Goal: Task Accomplishment & Management: Manage account settings

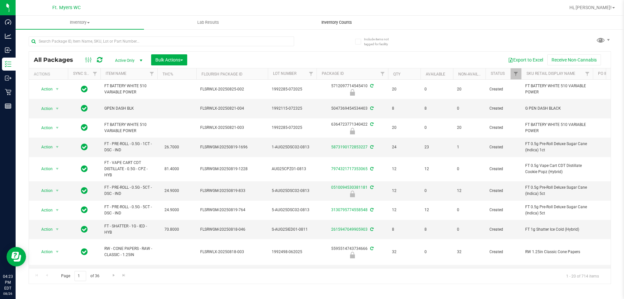
click at [336, 19] on uib-tab-heading "Inventory Counts" at bounding box center [337, 22] width 128 height 13
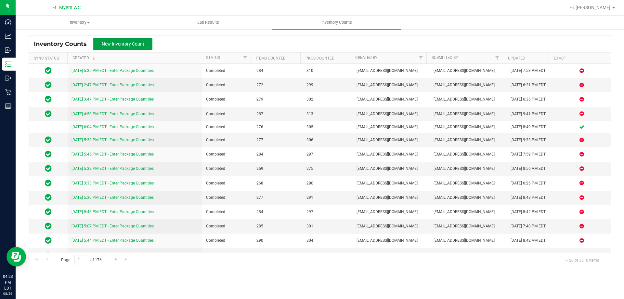
click at [119, 46] on span "New Inventory Count" at bounding box center [123, 43] width 43 height 5
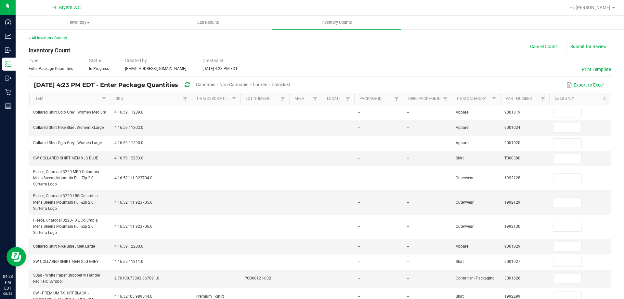
click at [290, 86] on span "Unlocked" at bounding box center [281, 84] width 19 height 5
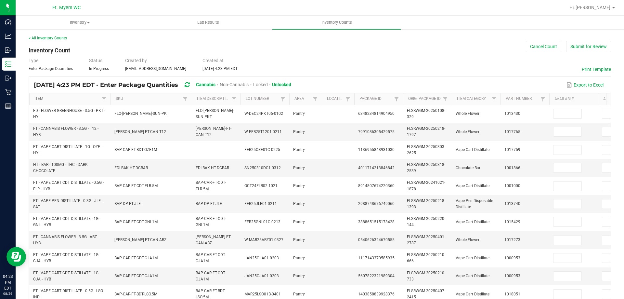
click at [66, 99] on link "Item" at bounding box center [66, 98] width 65 height 5
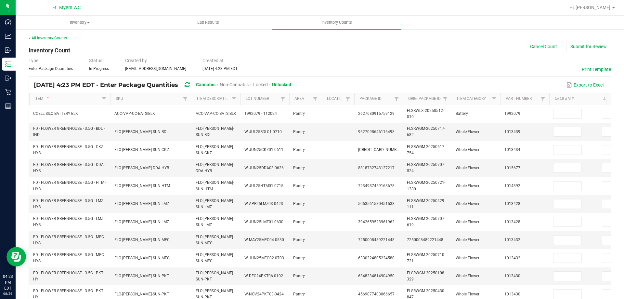
click at [52, 40] on div "< All Inventory Counts" at bounding box center [320, 38] width 582 height 6
click at [50, 40] on div "< All Inventory Counts" at bounding box center [320, 38] width 582 height 6
click at [46, 38] on link "< All Inventory Counts" at bounding box center [48, 38] width 38 height 5
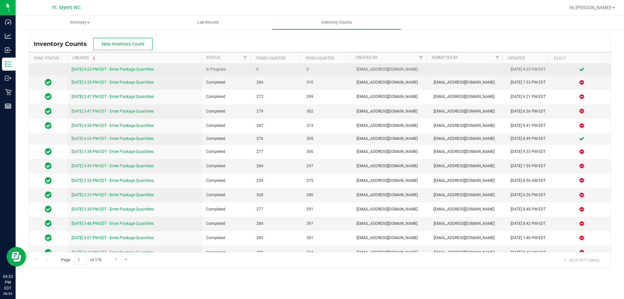
click at [126, 69] on link "8/26/25 4:23 PM EDT - Enter Package Quantities" at bounding box center [112, 69] width 82 height 5
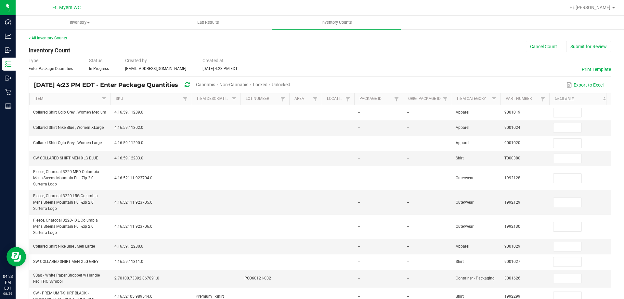
click at [216, 89] on div "Cannabis" at bounding box center [207, 85] width 23 height 12
click at [215, 84] on span "Cannabis" at bounding box center [205, 84] width 19 height 5
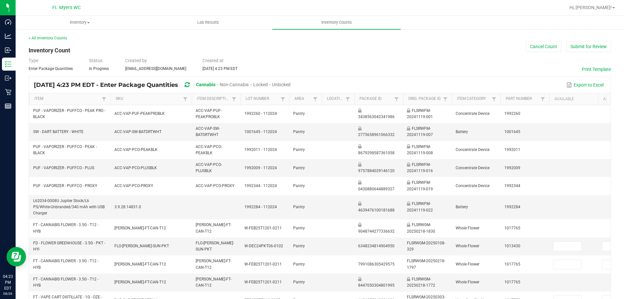
click at [291, 84] on span "Unlocked" at bounding box center [281, 84] width 19 height 5
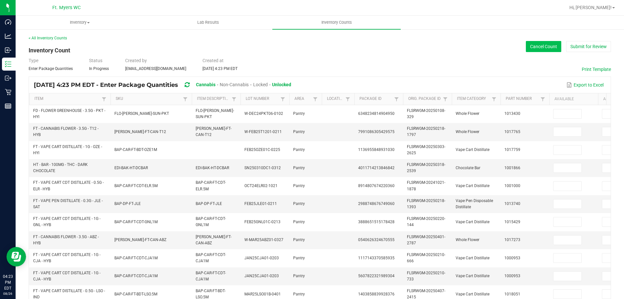
click at [541, 49] on button "Cancel Count" at bounding box center [543, 46] width 35 height 11
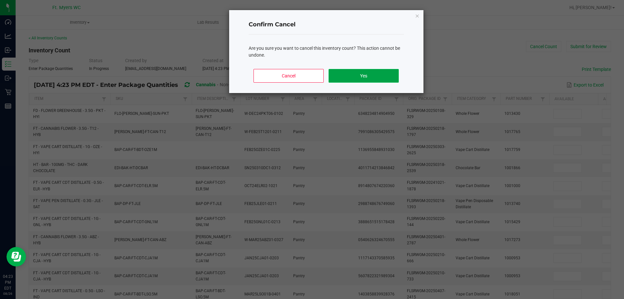
click at [378, 74] on button "Yes" at bounding box center [364, 76] width 70 height 14
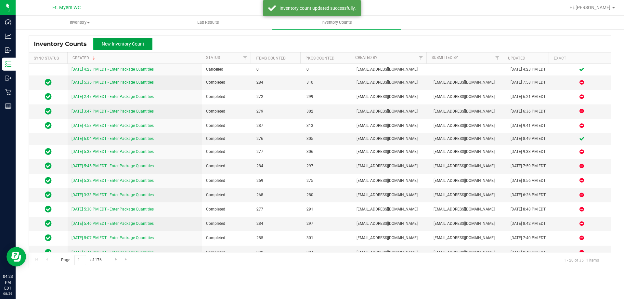
click at [116, 42] on span "New Inventory Count" at bounding box center [123, 43] width 43 height 5
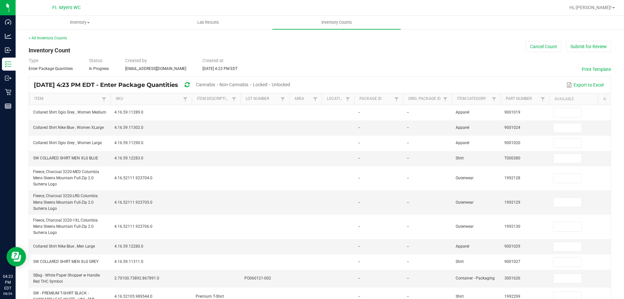
click at [215, 85] on span "Cannabis" at bounding box center [205, 84] width 19 height 5
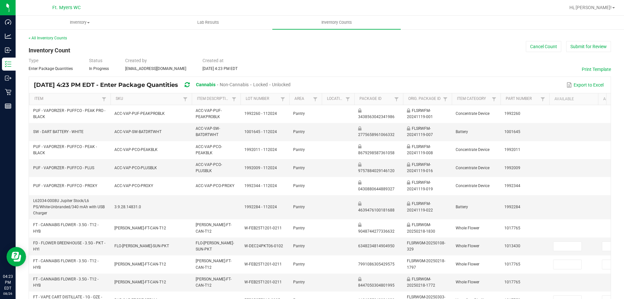
click at [291, 85] on span "Unlocked" at bounding box center [281, 84] width 19 height 5
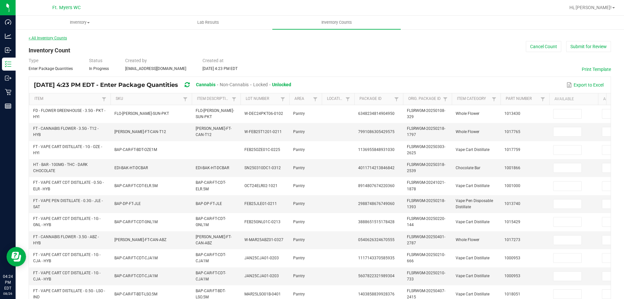
click at [47, 37] on link "< All Inventory Counts" at bounding box center [48, 38] width 38 height 5
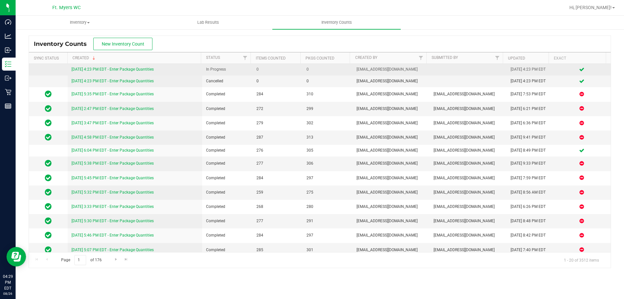
click at [130, 70] on link "8/26/25 4:23 PM EDT - Enter Package Quantities" at bounding box center [112, 69] width 82 height 5
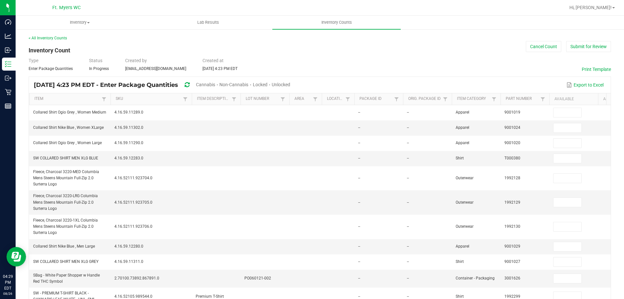
click at [215, 85] on span "Cannabis" at bounding box center [205, 84] width 19 height 5
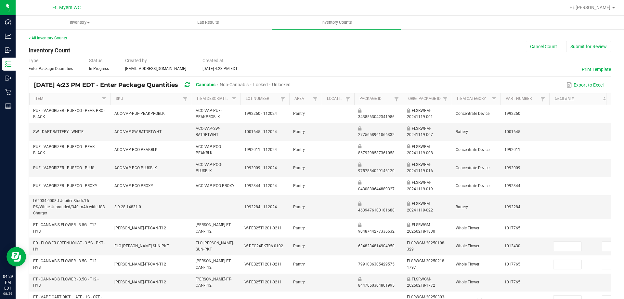
click at [291, 84] on span "Unlocked" at bounding box center [281, 84] width 19 height 5
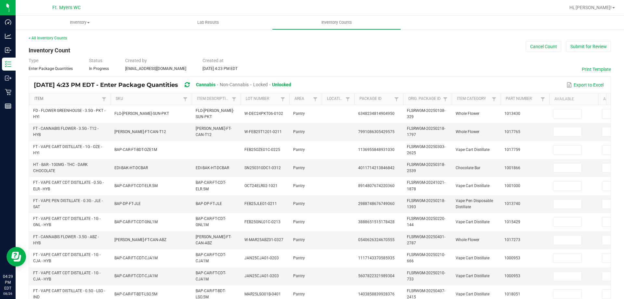
click at [55, 98] on link "Item" at bounding box center [66, 98] width 65 height 5
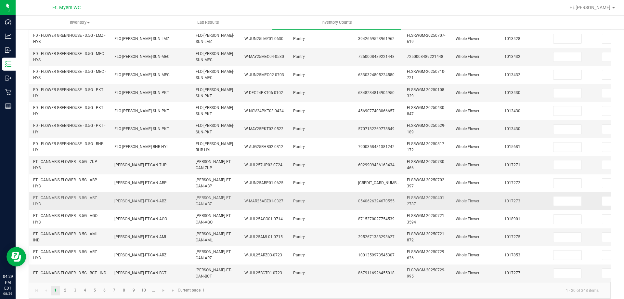
scroll to position [194, 0]
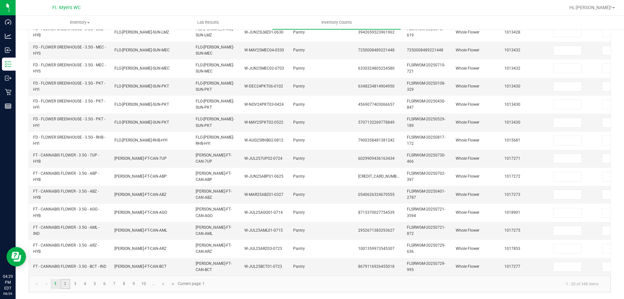
click at [66, 285] on link "2" at bounding box center [64, 284] width 9 height 10
click at [77, 284] on link "3" at bounding box center [75, 284] width 9 height 10
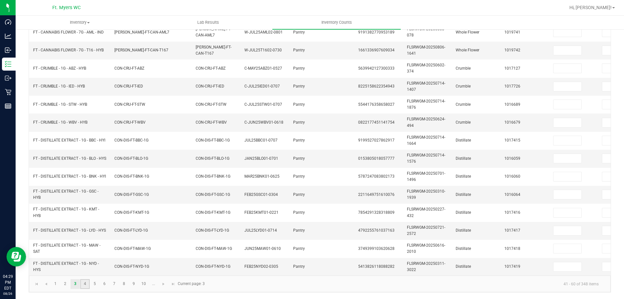
click at [86, 286] on link "4" at bounding box center [84, 284] width 9 height 10
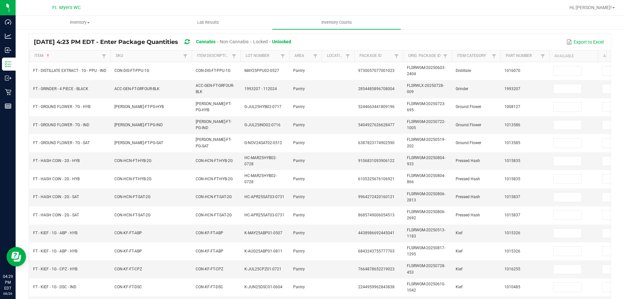
scroll to position [32, 0]
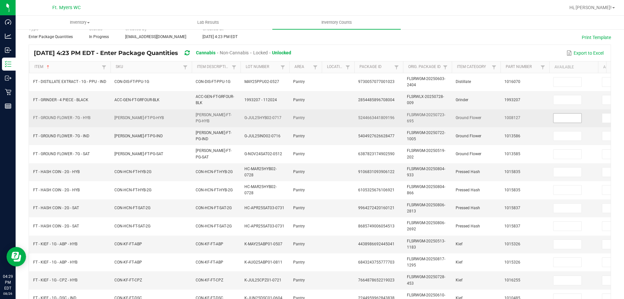
click at [560, 117] on input at bounding box center [567, 117] width 28 height 9
type input "12"
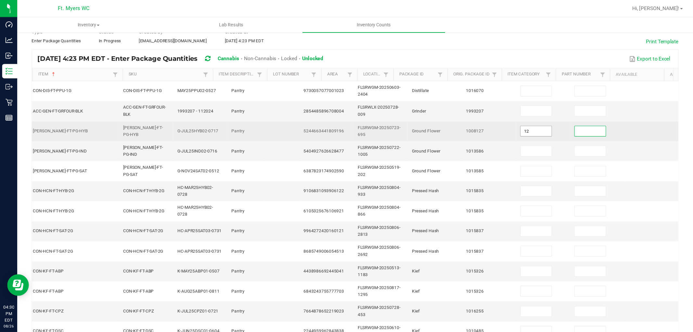
scroll to position [0, 94]
type input "0"
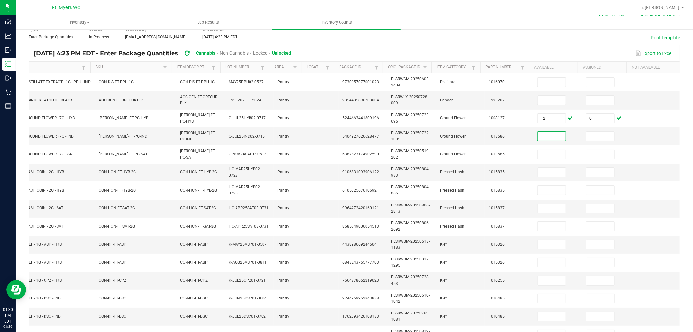
scroll to position [0, 0]
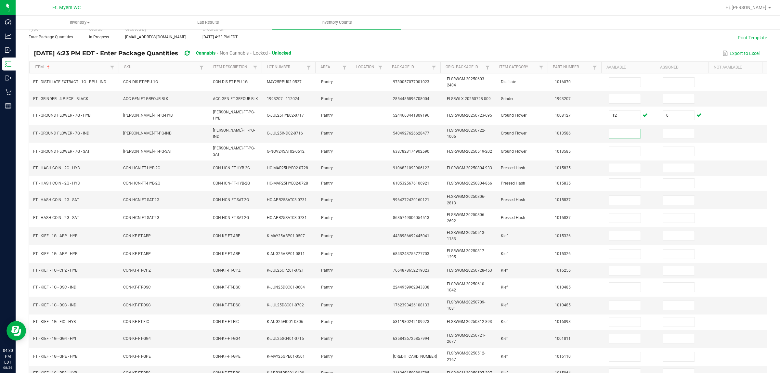
drag, startPoint x: 688, startPoint y: 0, endPoint x: 574, endPoint y: 51, distance: 124.5
click at [567, 36] on div "Type Enter Package Quantities Status In Progress Created by kkerper@liveparalle…" at bounding box center [398, 33] width 738 height 14
click at [589, 132] on td "1013586" at bounding box center [578, 134] width 54 height 18
click at [615, 137] on input at bounding box center [625, 133] width 32 height 9
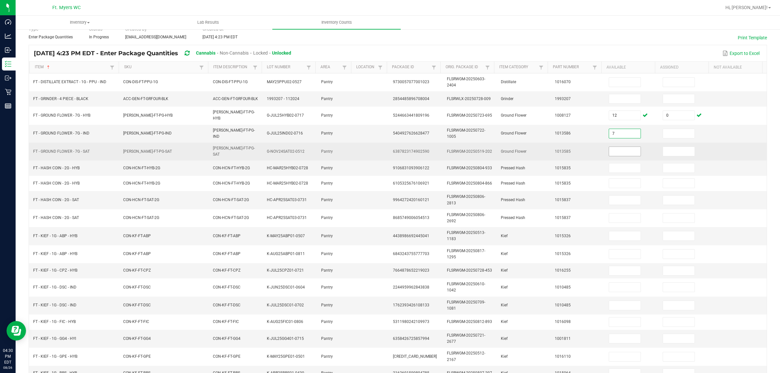
type input "7"
type input "0"
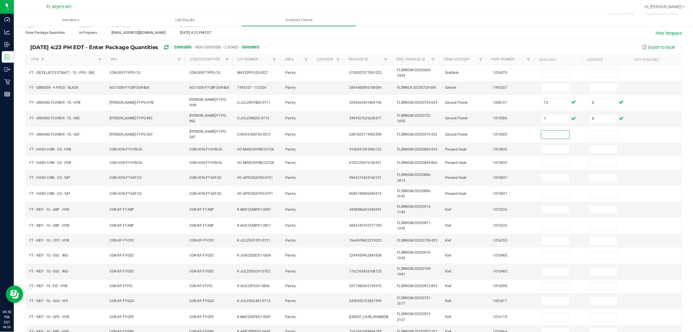
scroll to position [32, 0]
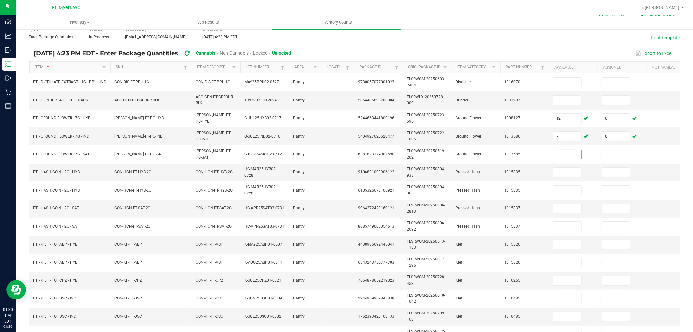
drag, startPoint x: 756, startPoint y: 2, endPoint x: 541, endPoint y: 25, distance: 216.1
click at [541, 25] on ul "Inventory All packages All inventory Waste log Create inventory Lab Results Inv…" at bounding box center [362, 23] width 693 height 14
click at [544, 172] on td "1015835" at bounding box center [524, 172] width 49 height 18
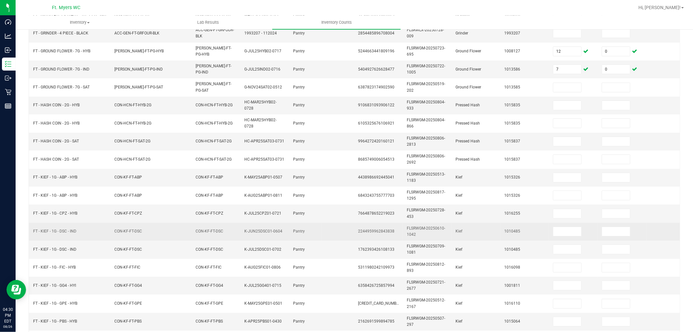
scroll to position [162, 0]
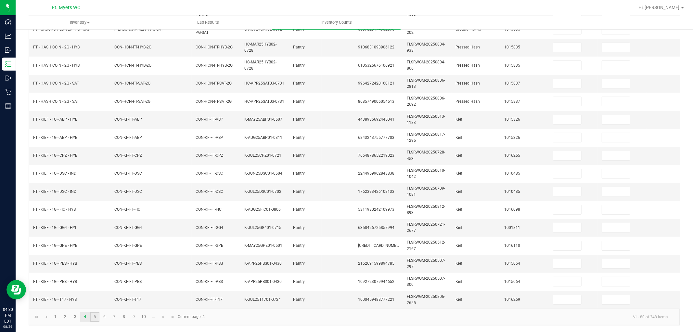
click at [97, 298] on link "5" at bounding box center [94, 317] width 9 height 10
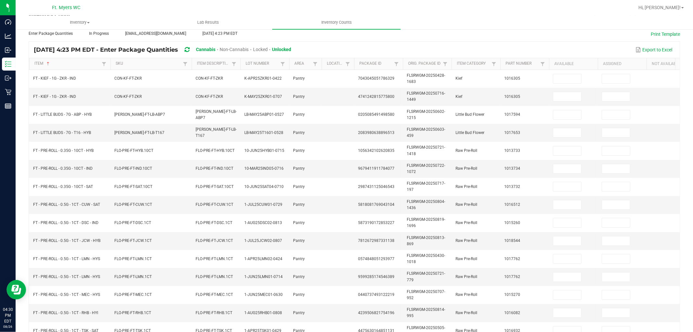
scroll to position [18, 0]
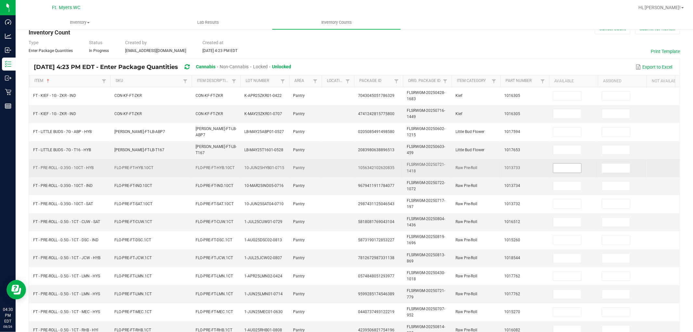
click at [559, 164] on input at bounding box center [567, 167] width 28 height 9
type input "13"
type input "0"
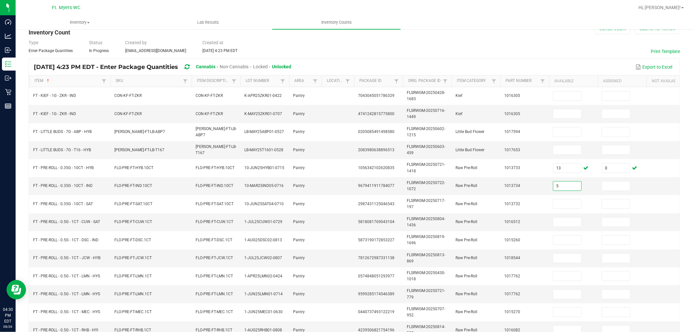
type input "5"
type input "0"
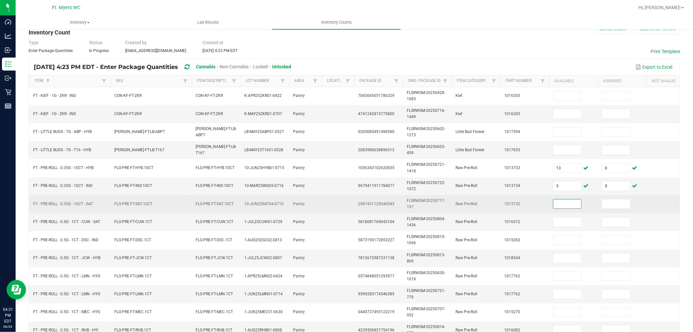
click at [540, 207] on td "1013732" at bounding box center [524, 204] width 49 height 18
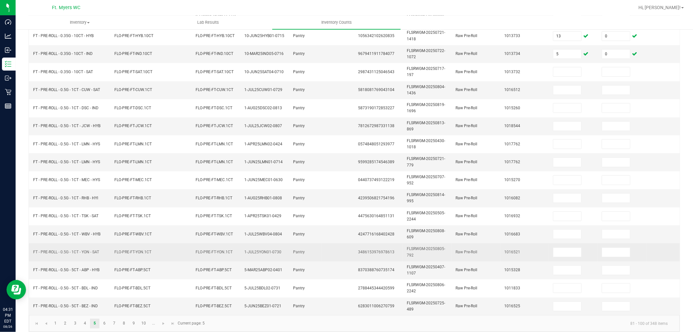
scroll to position [162, 0]
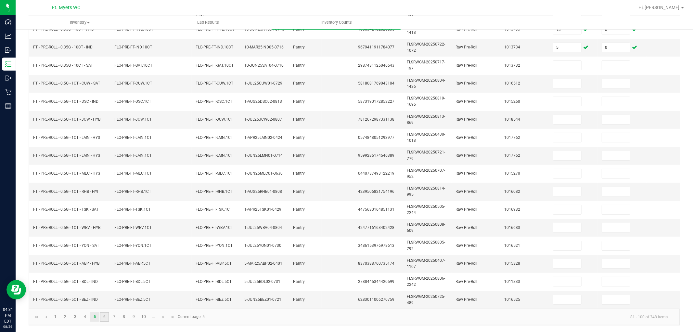
click at [105, 298] on link "6" at bounding box center [104, 317] width 9 height 10
click at [116, 298] on link "7" at bounding box center [114, 317] width 9 height 10
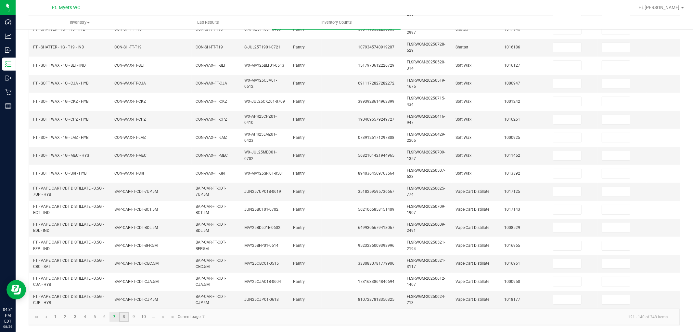
click at [125, 298] on link "8" at bounding box center [123, 317] width 9 height 10
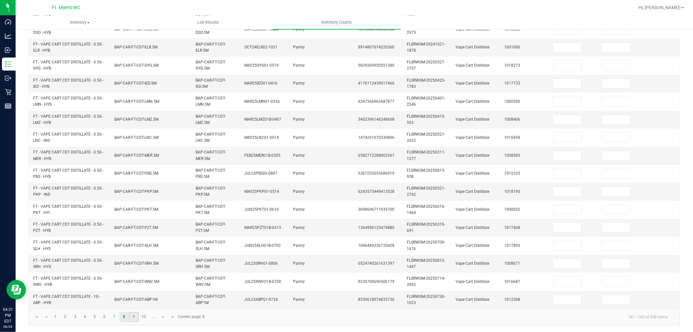
click at [133, 298] on link "9" at bounding box center [133, 317] width 9 height 10
click at [143, 298] on link "10" at bounding box center [143, 317] width 9 height 10
click at [166, 298] on span "Go to the next page" at bounding box center [163, 316] width 5 height 5
click at [75, 298] on link "12" at bounding box center [75, 317] width 9 height 10
click at [89, 298] on link "13" at bounding box center [84, 317] width 9 height 10
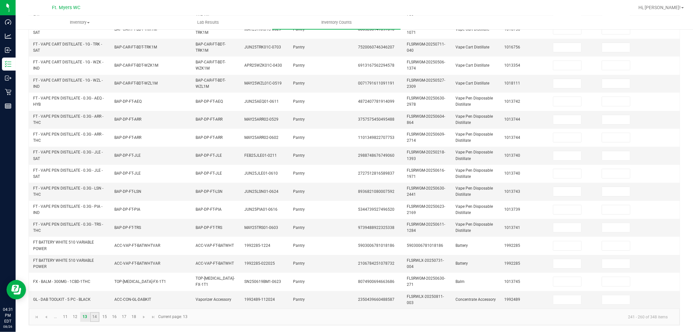
click at [97, 298] on link "14" at bounding box center [94, 317] width 9 height 10
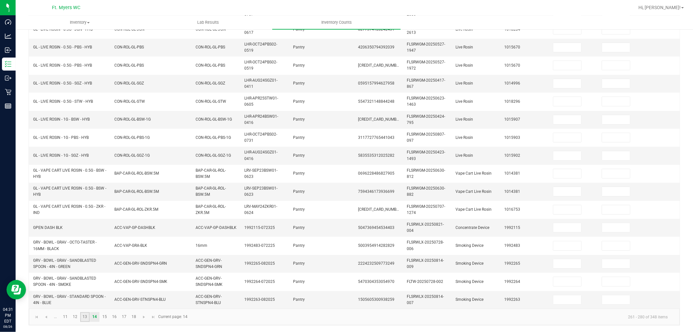
click at [84, 298] on link "13" at bounding box center [84, 317] width 9 height 10
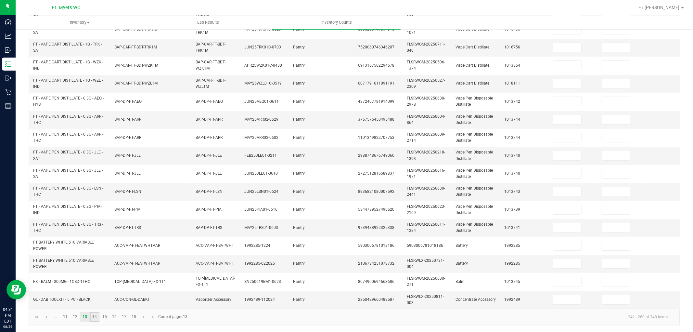
click at [92, 298] on link "14" at bounding box center [94, 317] width 9 height 10
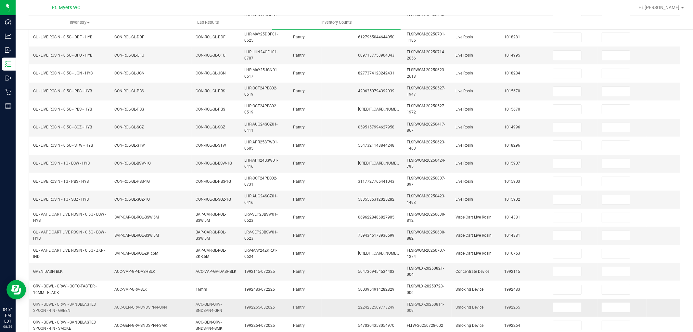
scroll to position [0, 0]
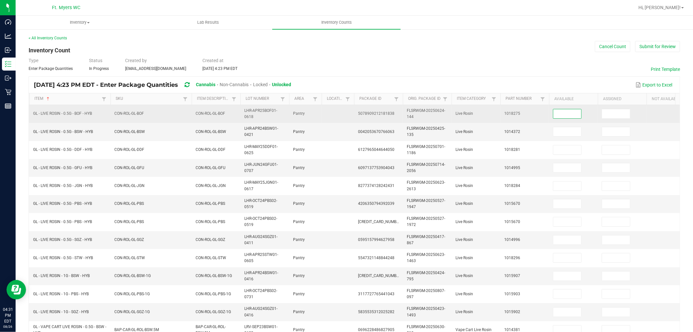
click at [568, 111] on input at bounding box center [567, 113] width 28 height 9
type input "1"
type input "0"
type input "3"
type input "0"
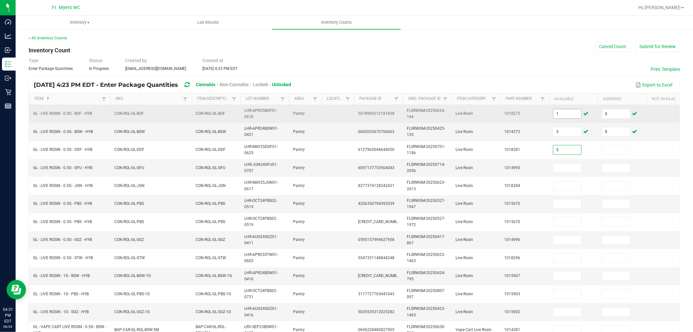
type input "5"
type input "0"
type input "4"
type input "0"
type input "2"
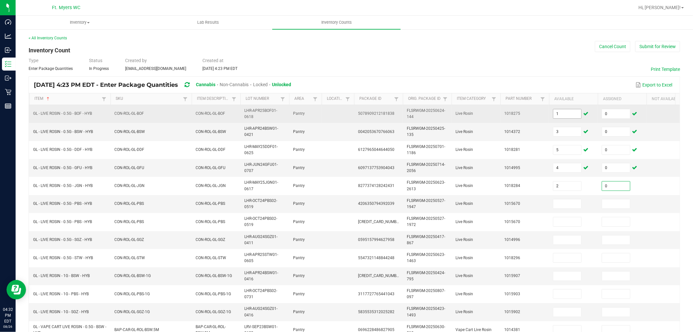
type input "0"
type input "7"
type input "0"
type input "1"
type input "0"
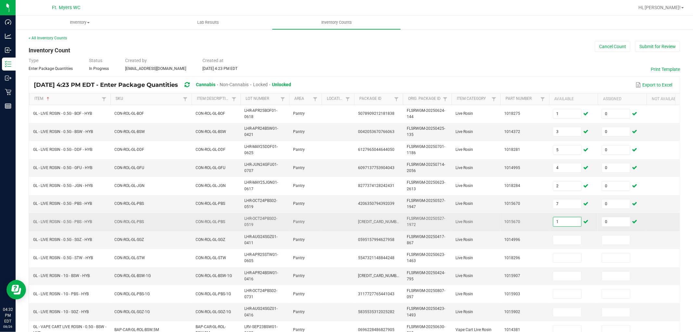
click at [565, 225] on input "1" at bounding box center [567, 221] width 28 height 9
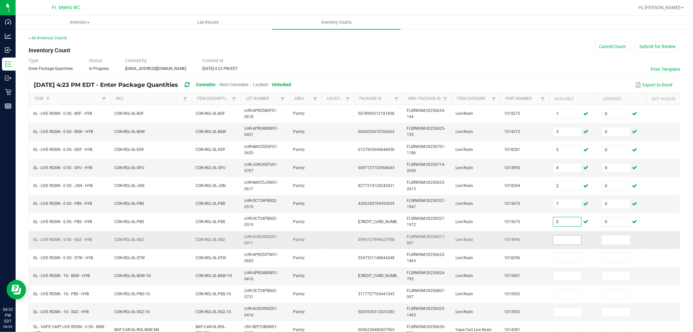
type input "0"
click at [574, 239] on input at bounding box center [567, 239] width 28 height 9
type input "1"
type input "0"
type input "2"
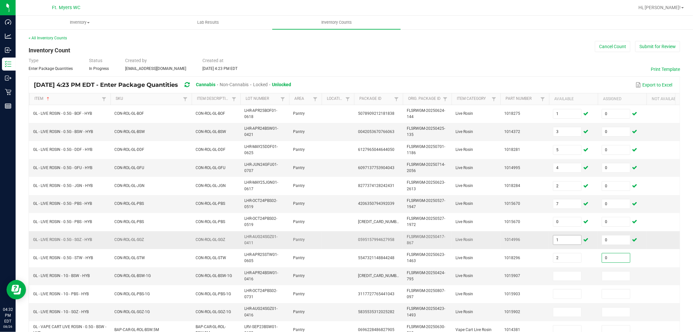
type input "0"
type input "3"
type input "0"
type input "8"
type input "0"
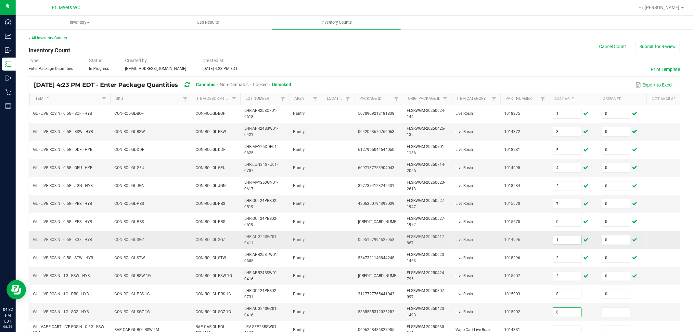
type input "8"
type input "0"
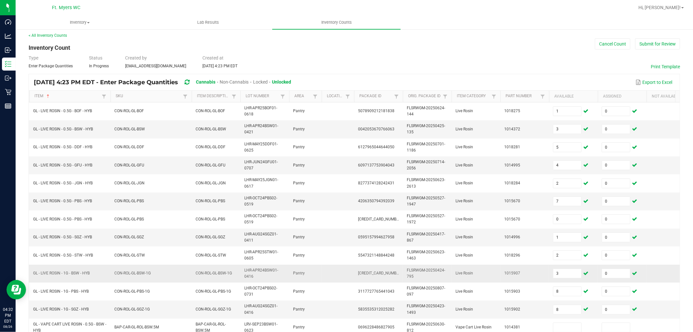
click at [196, 267] on td "CON-ROL-GL-BSW-1G" at bounding box center [216, 274] width 49 height 18
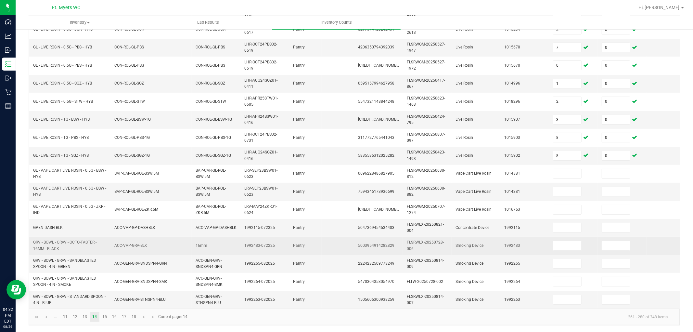
scroll to position [162, 0]
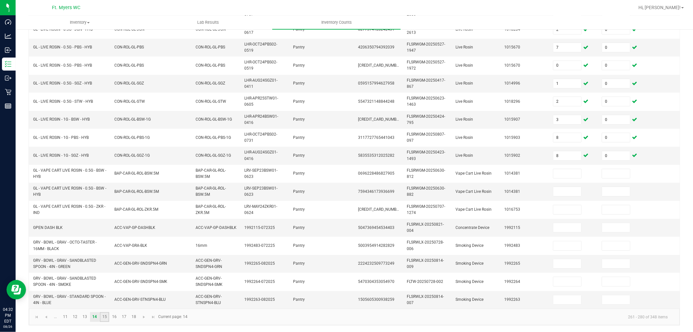
click at [105, 298] on link "15" at bounding box center [104, 317] width 9 height 10
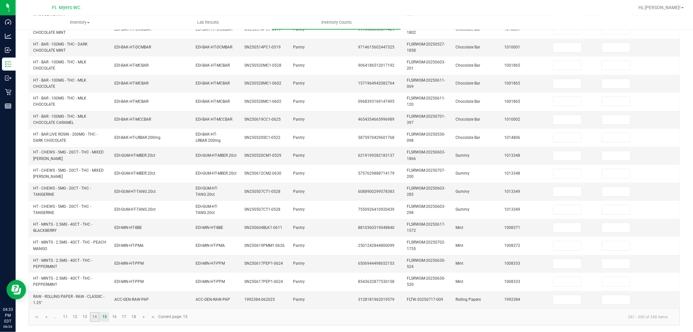
click at [98, 298] on link "14" at bounding box center [94, 317] width 9 height 10
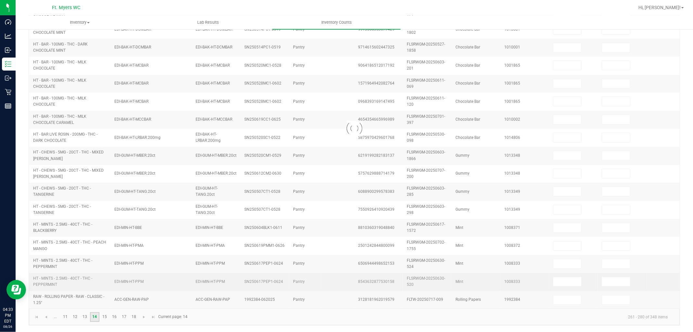
type input "1"
type input "2"
type input "8"
type input "0"
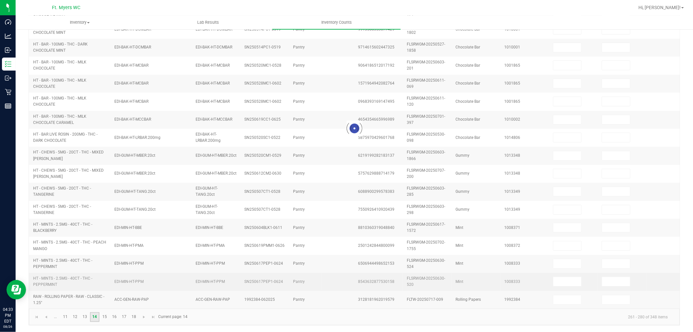
type input "0"
type input "1"
type input "0"
type input "3"
type input "0"
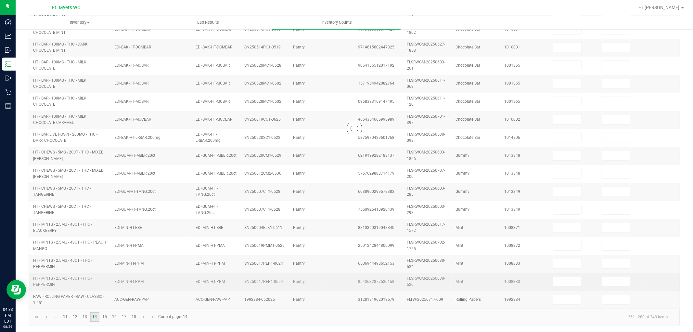
type input "5"
type input "0"
type input "4"
type input "0"
type input "2"
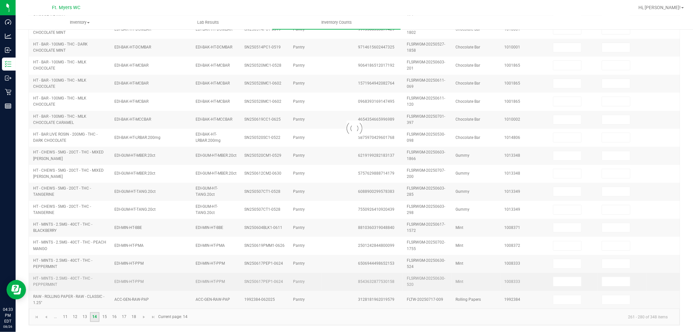
type input "0"
type input "7"
type input "0"
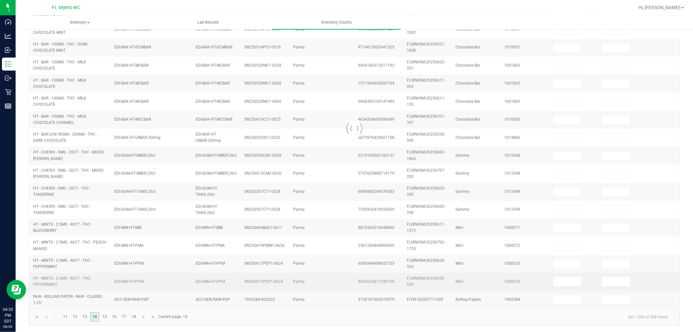
type input "3"
type input "0"
type input "8"
type input "0"
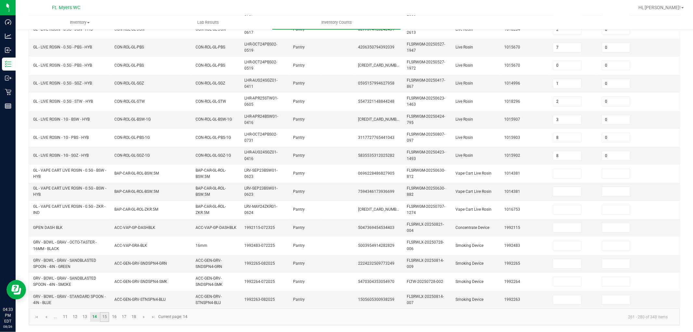
click at [107, 298] on link "15" at bounding box center [104, 317] width 9 height 10
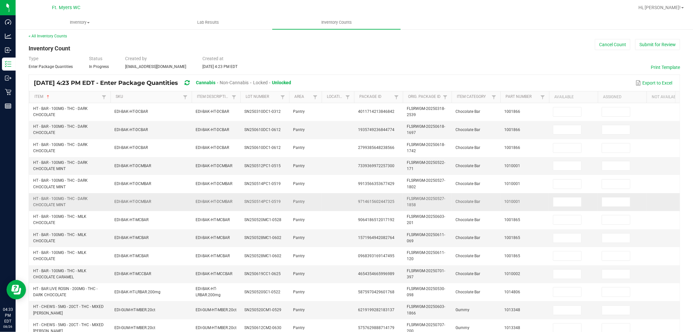
scroll to position [0, 0]
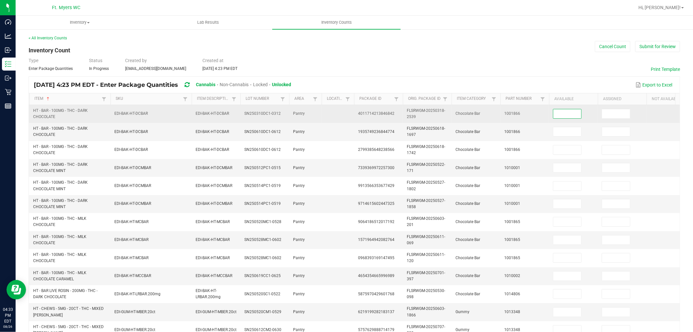
click at [568, 116] on input at bounding box center [567, 113] width 28 height 9
type input "30"
type input "0"
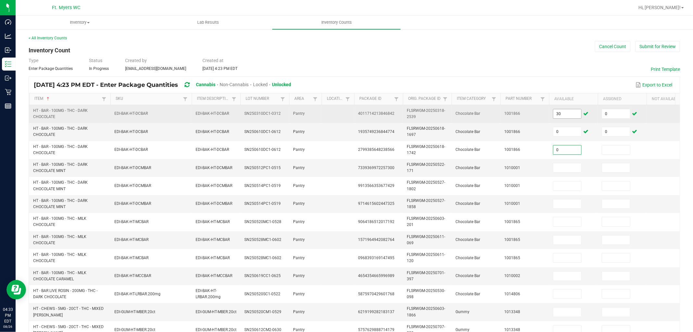
type input "0"
type input "30"
type input "0"
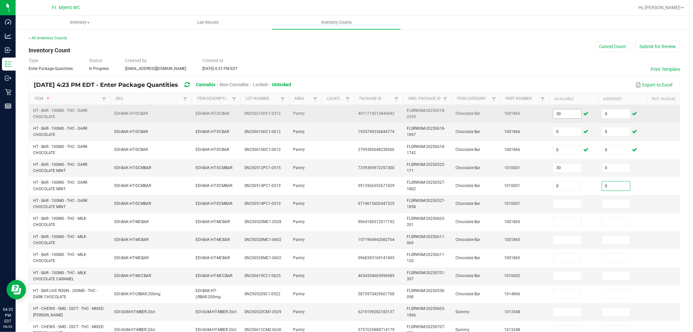
type input "0"
type input "10"
type input "0"
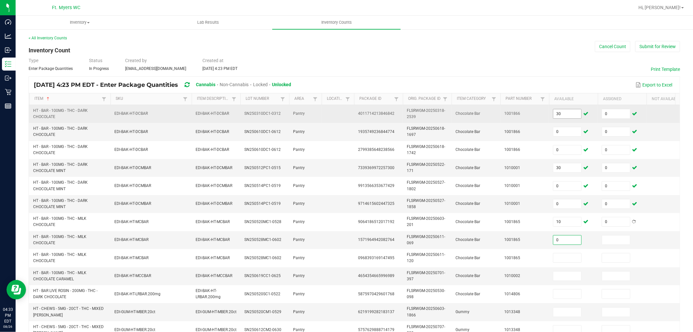
type input "0"
type input "30"
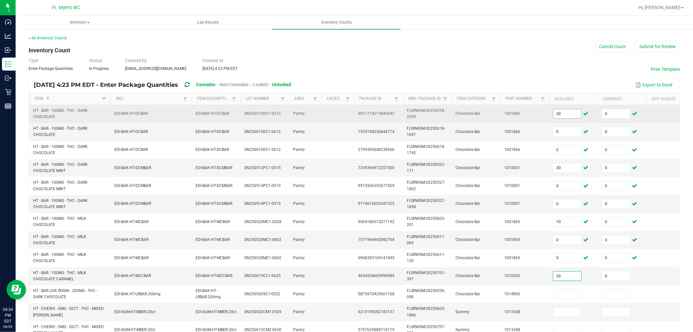
type input "0"
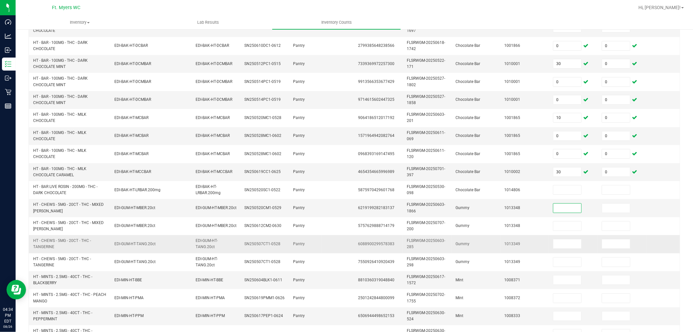
scroll to position [108, 0]
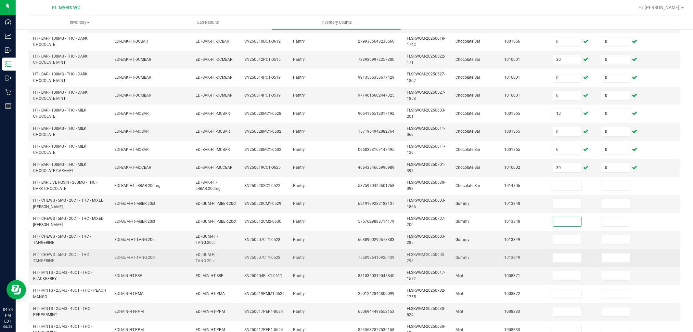
click at [200, 249] on td "EDI-GUM-HT-TANG.20ct" at bounding box center [216, 258] width 49 height 18
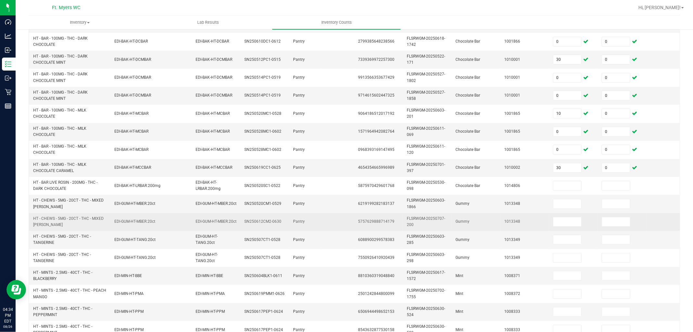
click at [538, 224] on td "1013348" at bounding box center [524, 222] width 49 height 18
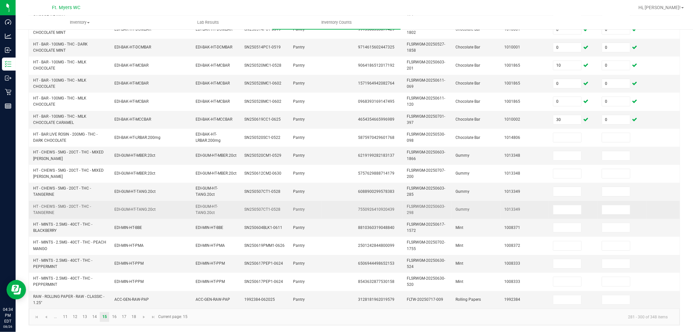
scroll to position [162, 0]
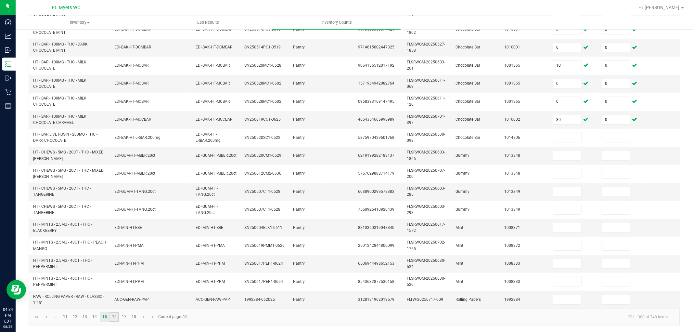
click at [117, 298] on link "16" at bounding box center [114, 317] width 9 height 10
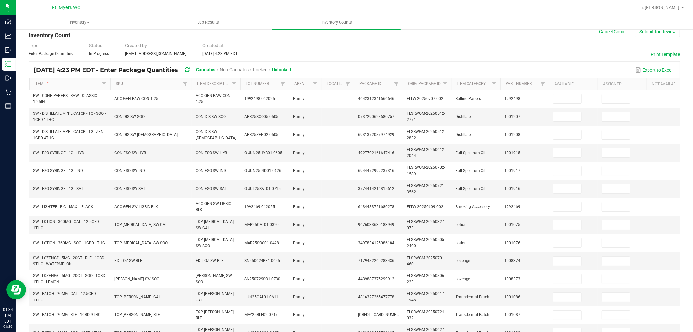
scroll to position [0, 0]
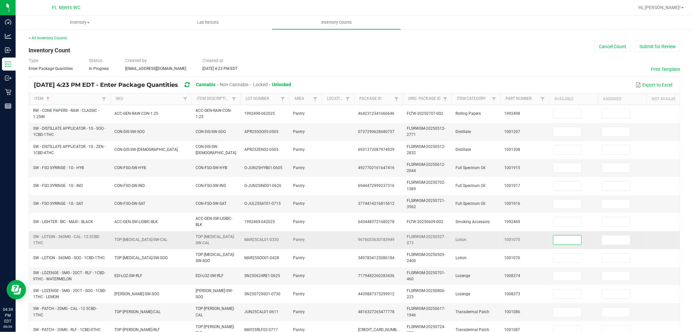
click at [563, 240] on input at bounding box center [567, 239] width 28 height 9
type input "5"
type input "0"
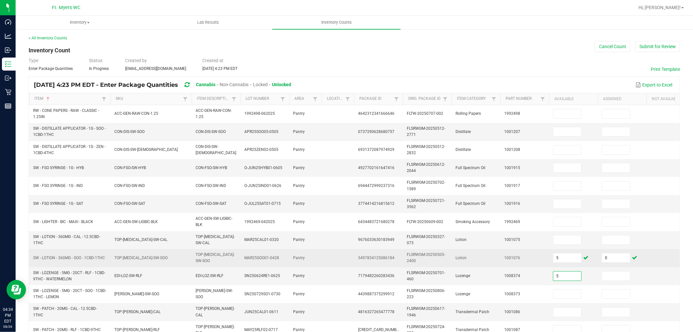
type input "5"
type input "0"
type input "10"
type input "0"
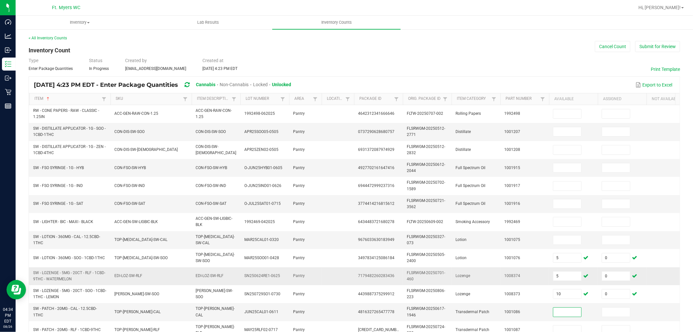
click at [526, 285] on td "1008374" at bounding box center [524, 276] width 49 height 18
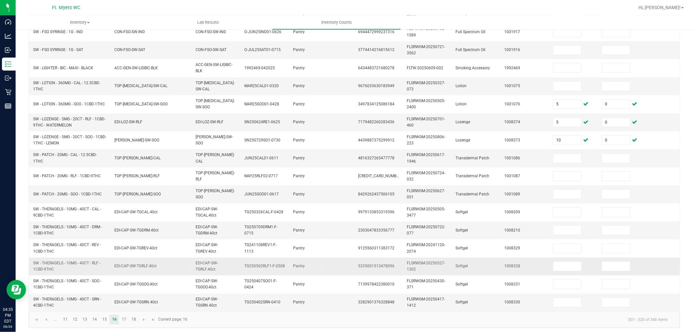
scroll to position [162, 0]
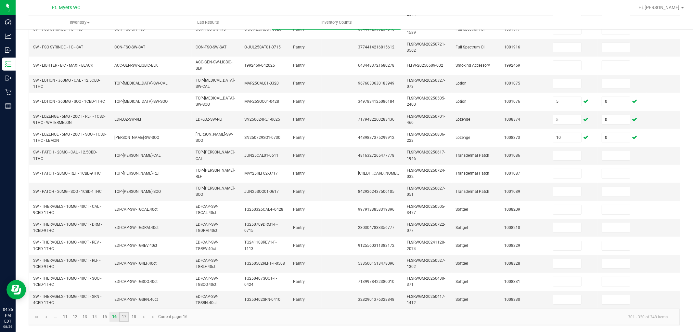
click at [126, 298] on link "17" at bounding box center [123, 317] width 9 height 10
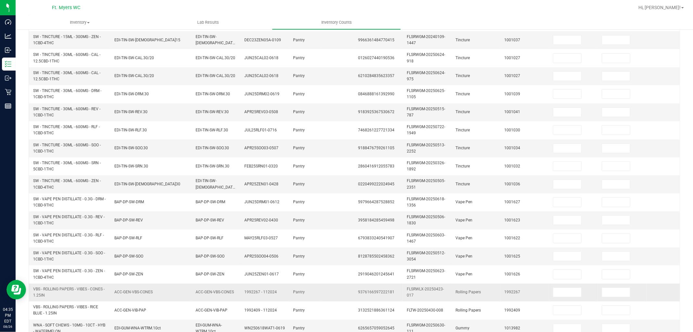
scroll to position [0, 0]
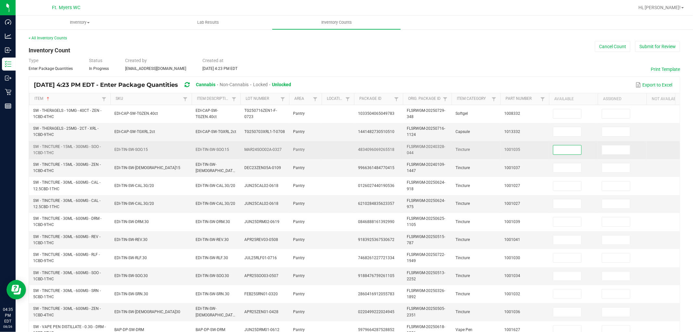
click at [566, 147] on input at bounding box center [567, 149] width 28 height 9
type input "6"
type input "0"
type input "10"
type input "0"
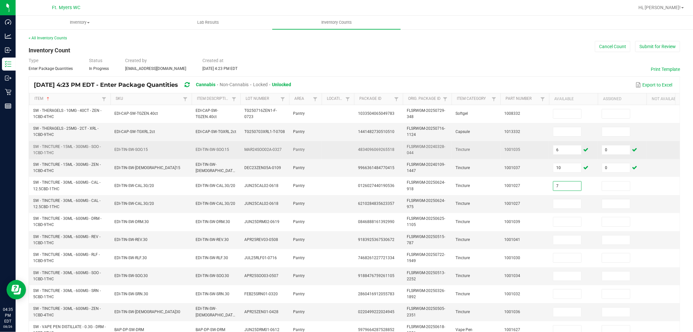
type input "7"
type input "0"
type input "9"
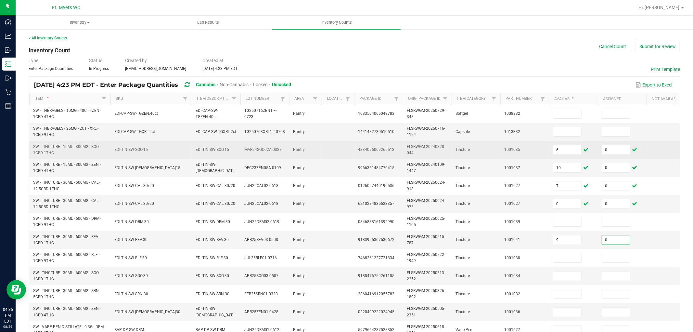
type input "0"
type input "1"
type input "0"
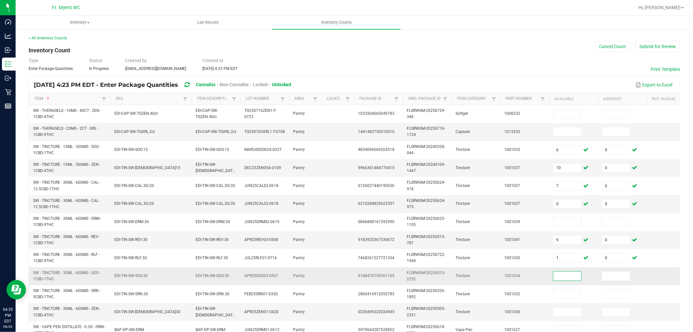
click at [534, 280] on td "1001034" at bounding box center [524, 276] width 49 height 18
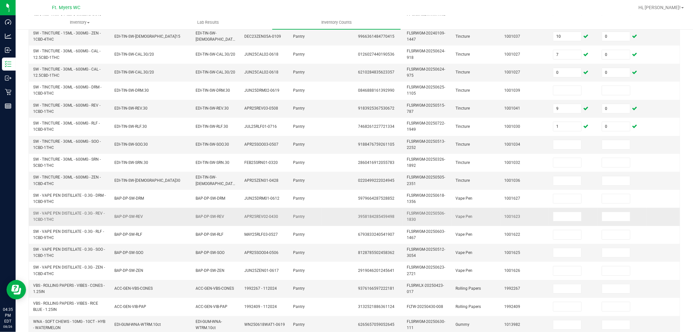
scroll to position [162, 0]
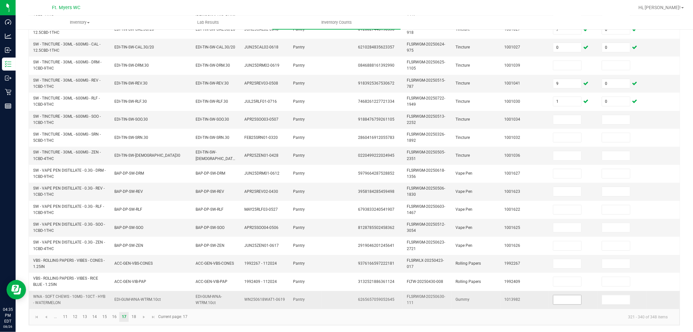
click at [563, 297] on input at bounding box center [567, 299] width 28 height 9
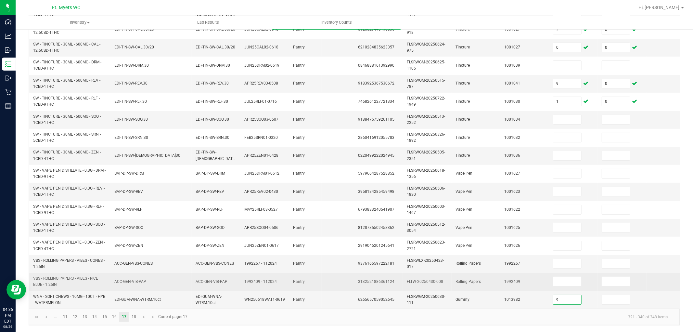
type input "9"
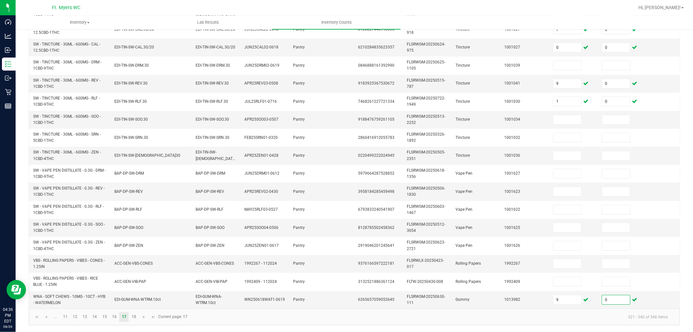
type input "0"
click at [372, 298] on kendo-pager-info "321 - 340 of 348 items" at bounding box center [432, 316] width 482 height 11
click at [133, 298] on link "18" at bounding box center [133, 317] width 9 height 10
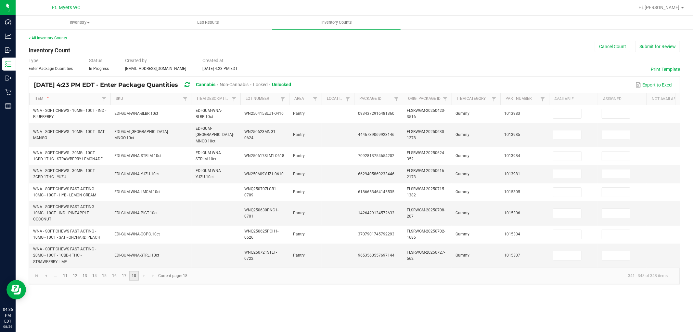
scroll to position [0, 0]
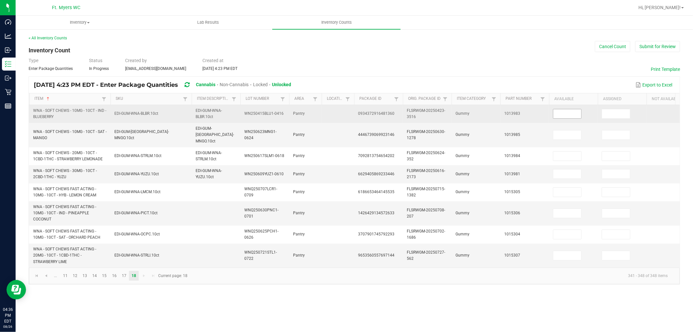
click at [572, 111] on input at bounding box center [567, 113] width 28 height 9
type input "31"
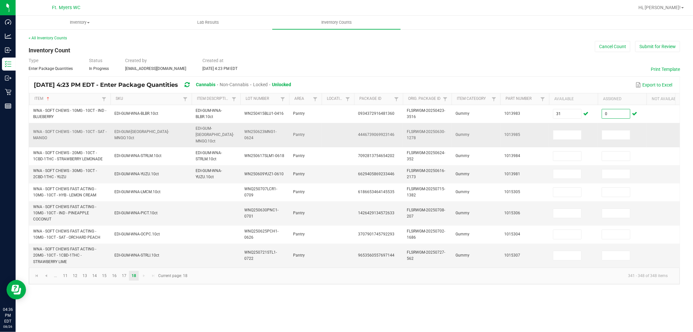
type input "0"
click at [544, 127] on td "1013985" at bounding box center [524, 135] width 49 height 24
type input "31"
type input "29"
type input "0"
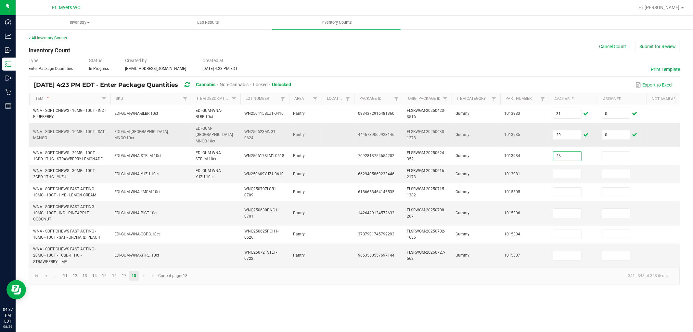
type input "36"
type input "0"
type input "19"
type input "0"
type input "34"
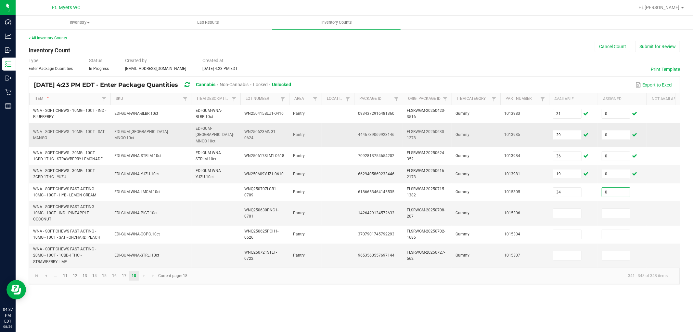
type input "0"
click at [163, 298] on div "Inventory All packages All inventory Waste log Create inventory Lab Results Inv…" at bounding box center [355, 174] width 678 height 316
click at [58, 37] on link "< All Inventory Counts" at bounding box center [48, 38] width 38 height 5
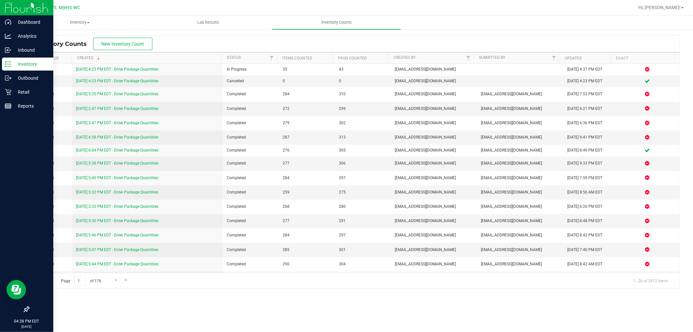
click at [30, 64] on p "Inventory" at bounding box center [30, 64] width 39 height 8
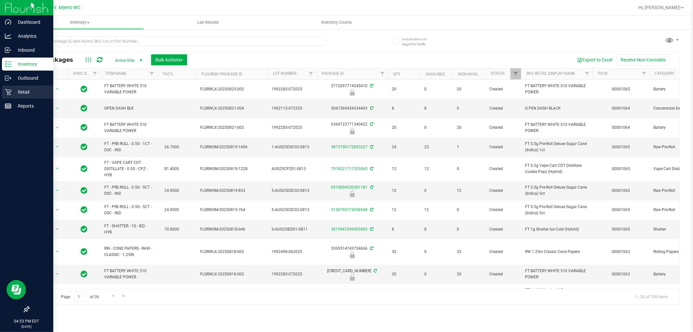
click at [35, 89] on p "Retail" at bounding box center [30, 92] width 39 height 8
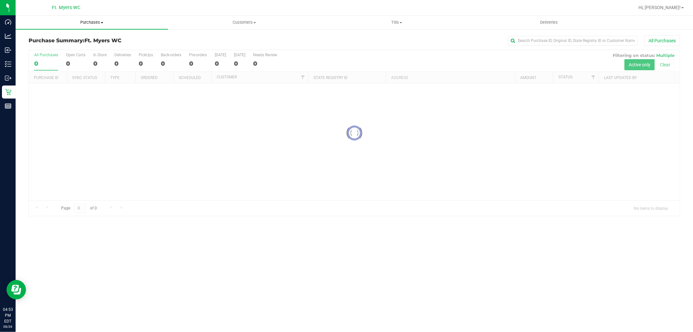
click at [109, 23] on span "Purchases" at bounding box center [92, 22] width 152 height 6
click at [118, 47] on li "Fulfillment" at bounding box center [92, 47] width 152 height 8
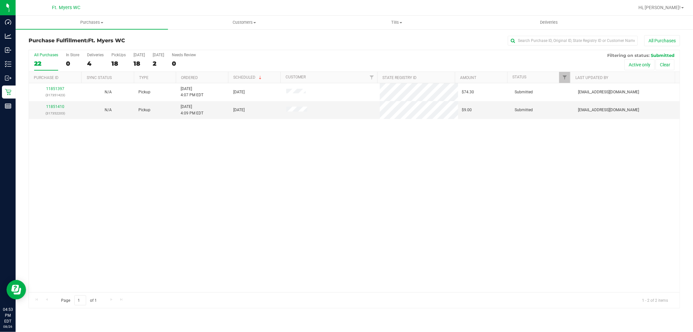
click at [46, 65] on div "22" at bounding box center [46, 63] width 24 height 7
click at [0, 0] on input "All Purchases 22" at bounding box center [0, 0] width 0 height 0
click at [91, 62] on div "4" at bounding box center [95, 63] width 17 height 7
click at [0, 0] on input "Deliveries 4" at bounding box center [0, 0] width 0 height 0
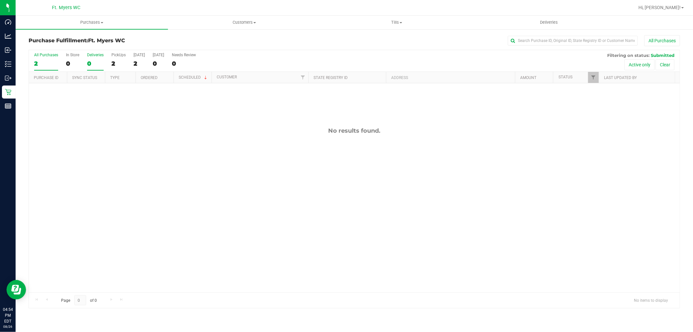
click at [51, 67] on div "2" at bounding box center [46, 63] width 24 height 7
click at [0, 0] on input "All Purchases 2" at bounding box center [0, 0] width 0 height 0
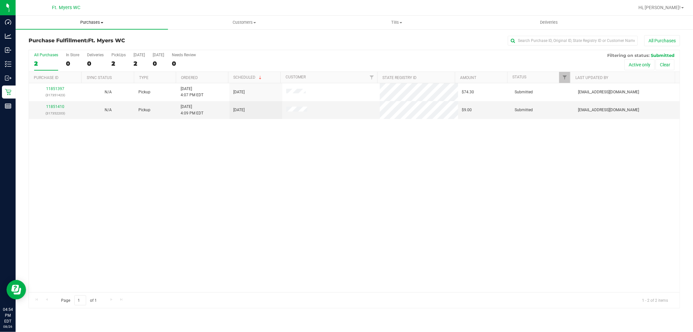
click at [119, 26] on uib-tab-heading "Purchases Summary of purchases Fulfillment All purchases" at bounding box center [92, 23] width 152 height 14
click at [102, 38] on li "Summary of purchases" at bounding box center [92, 39] width 152 height 8
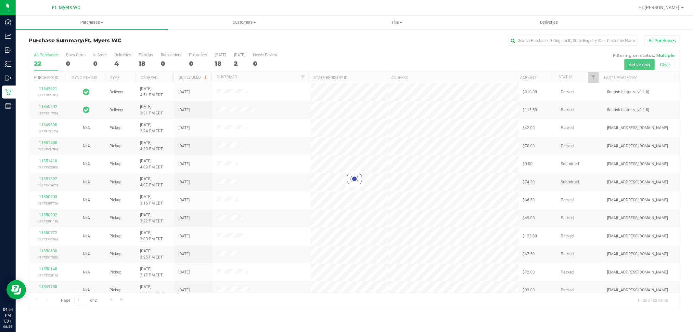
click at [125, 62] on div at bounding box center [354, 179] width 651 height 258
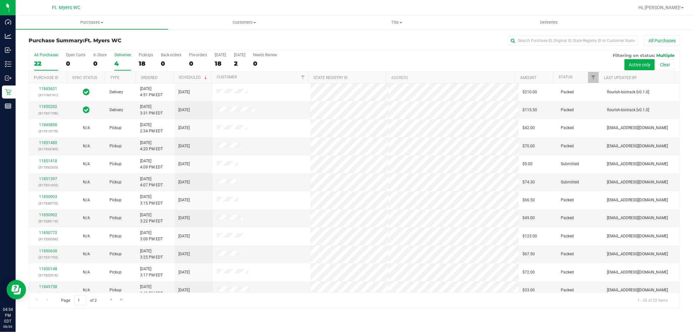
click at [123, 63] on div "4" at bounding box center [122, 63] width 17 height 7
click at [0, 0] on input "Deliveries 4" at bounding box center [0, 0] width 0 height 0
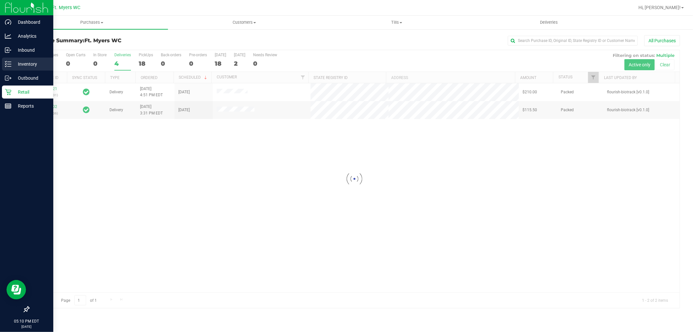
click at [5, 63] on icon at bounding box center [5, 63] width 1 height 1
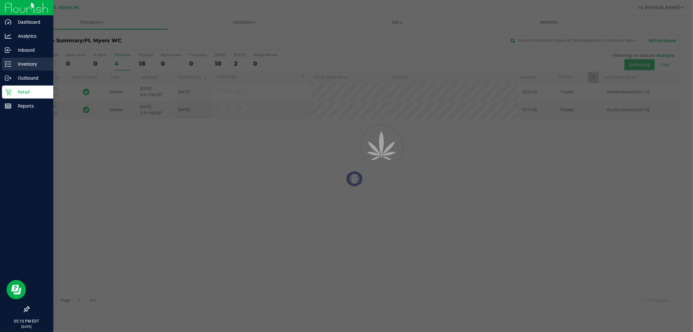
click at [5, 63] on icon at bounding box center [5, 63] width 1 height 1
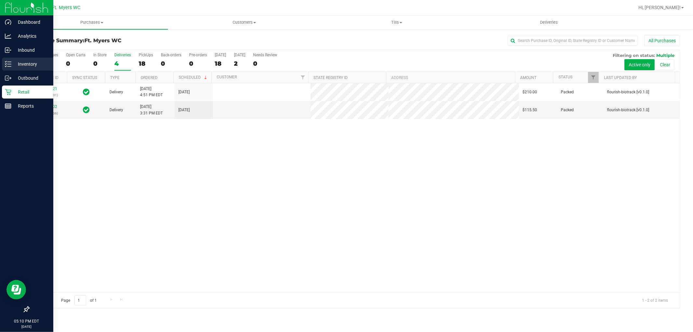
click at [14, 64] on p "Inventory" at bounding box center [30, 64] width 39 height 8
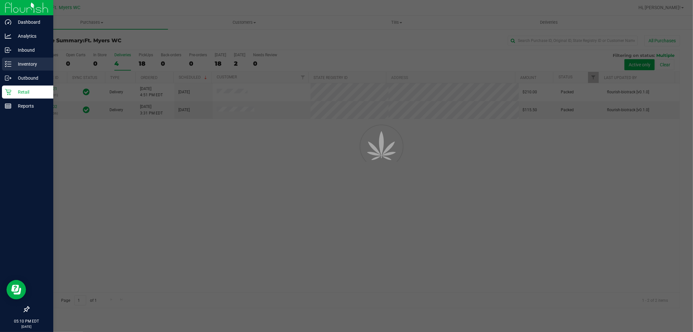
click at [14, 64] on p "Inventory" at bounding box center [30, 64] width 39 height 8
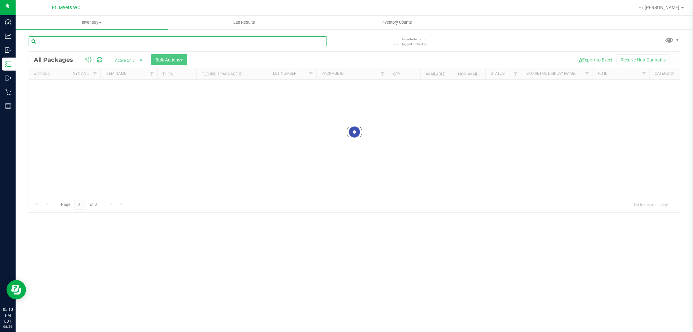
click at [81, 44] on div "Inventory All packages All inventory Waste log Create inventory Lab Results Inv…" at bounding box center [355, 174] width 678 height 316
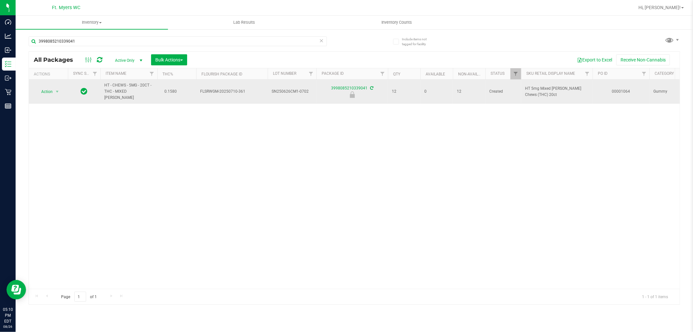
click at [61, 93] on div "Action Action Edit attributes Global inventory Locate package Package audit log…" at bounding box center [48, 91] width 31 height 9
click at [56, 90] on span "select" at bounding box center [57, 91] width 5 height 5
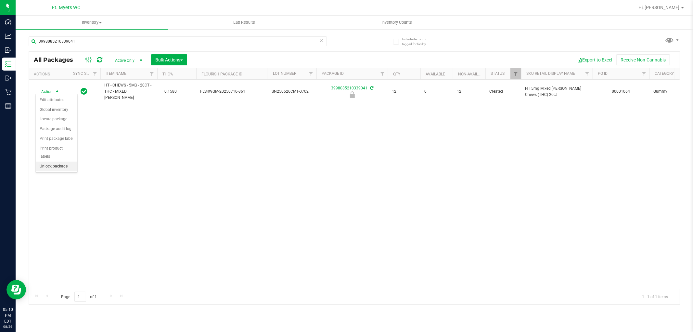
click at [51, 166] on li "Unlock package" at bounding box center [57, 167] width 42 height 10
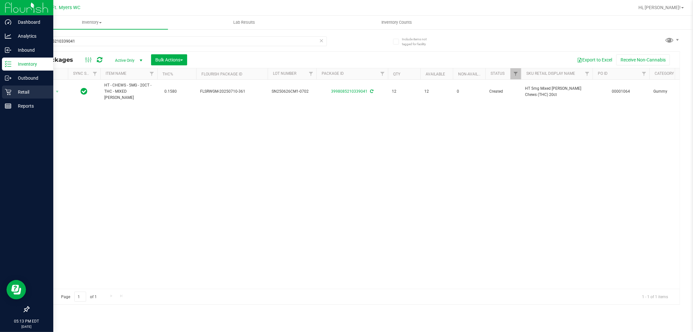
click at [16, 96] on div "Retail" at bounding box center [27, 91] width 51 height 13
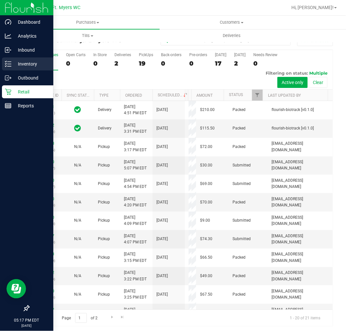
click at [6, 59] on div "Inventory" at bounding box center [27, 64] width 51 height 13
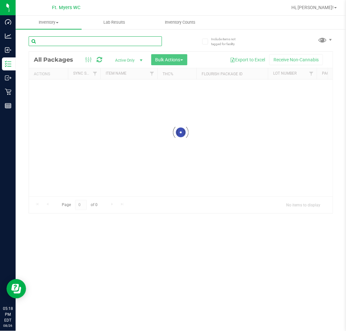
click at [74, 41] on input "text" at bounding box center [95, 41] width 133 height 10
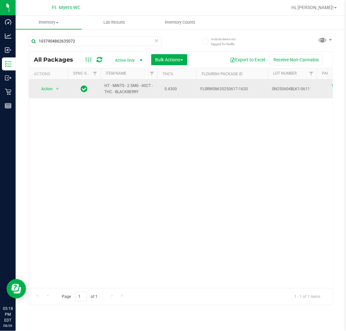
click at [50, 93] on span "Action" at bounding box center [44, 88] width 18 height 9
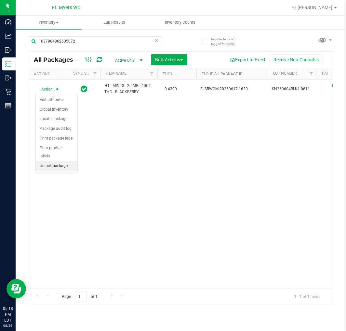
click at [46, 167] on li "Unlock package" at bounding box center [57, 167] width 42 height 10
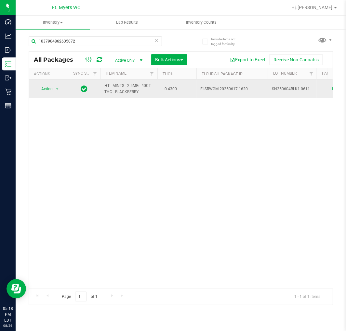
click at [48, 93] on span "Action" at bounding box center [44, 88] width 18 height 9
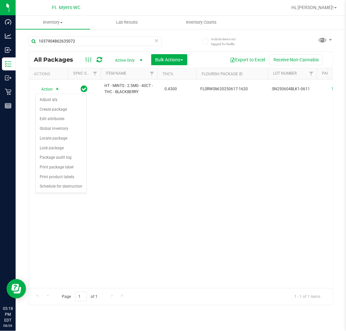
click at [120, 199] on div "Action Action Adjust qty Create package Edit attributes Global inventory Locate…" at bounding box center [181, 184] width 304 height 209
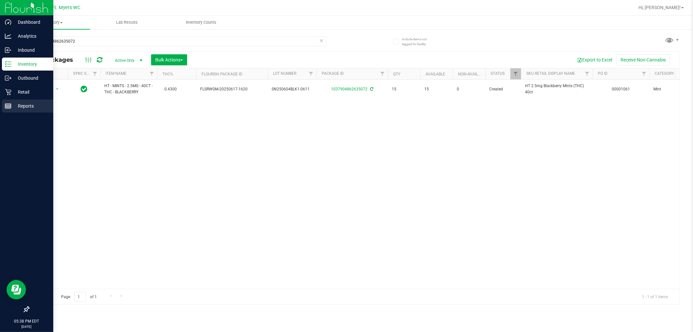
click at [8, 104] on rect at bounding box center [8, 106] width 6 height 5
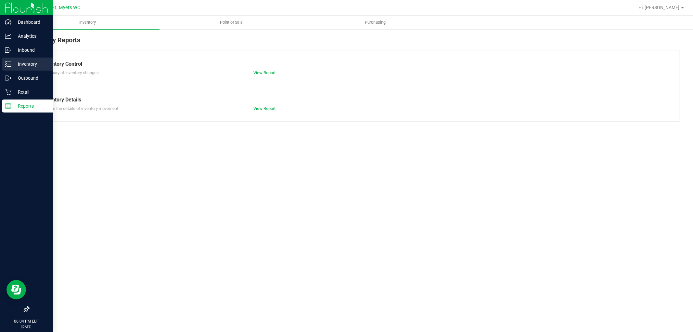
click at [23, 64] on p "Inventory" at bounding box center [30, 64] width 39 height 8
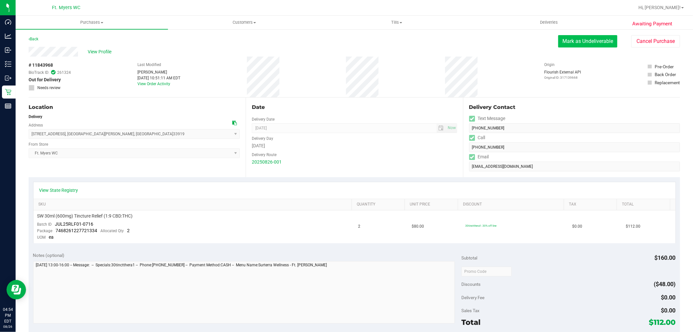
click at [579, 37] on button "Mark as Undeliverable" at bounding box center [587, 41] width 59 height 12
click at [565, 49] on div "View Profile # 11843968 BioTrack ID: 261324 Undeliverable Needs review Last Mod…" at bounding box center [355, 72] width 652 height 51
click at [573, 44] on button "Mark as Packed" at bounding box center [593, 41] width 49 height 12
click at [573, 44] on button "Send Back to Created" at bounding box center [589, 41] width 58 height 12
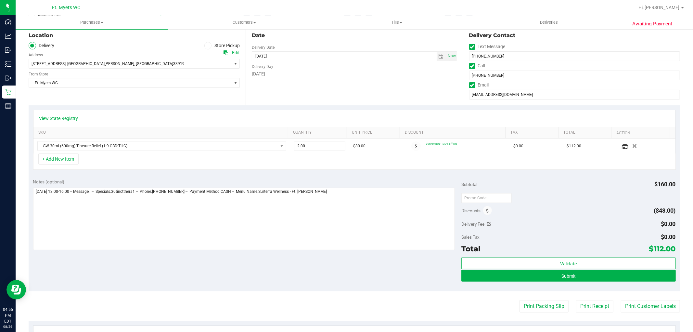
scroll to position [72, 0]
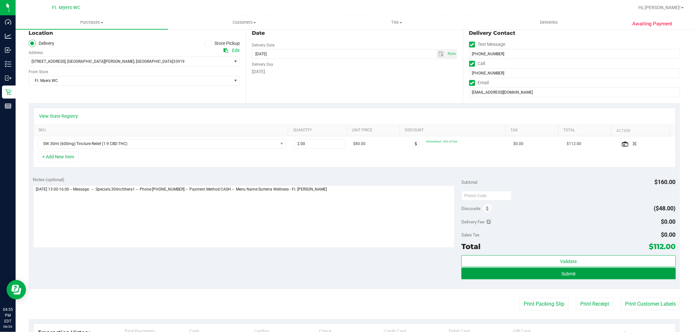
click at [634, 275] on button "Submit" at bounding box center [568, 273] width 214 height 12
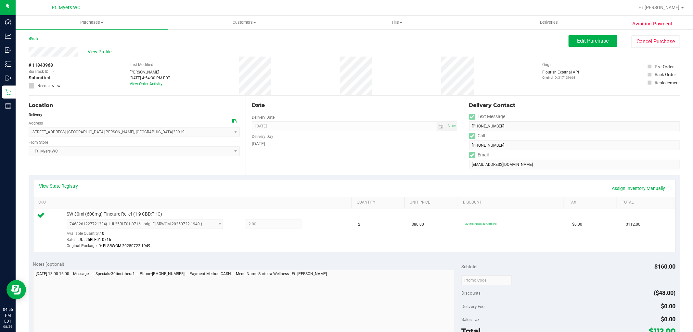
click at [106, 53] on span "View Profile" at bounding box center [101, 51] width 26 height 7
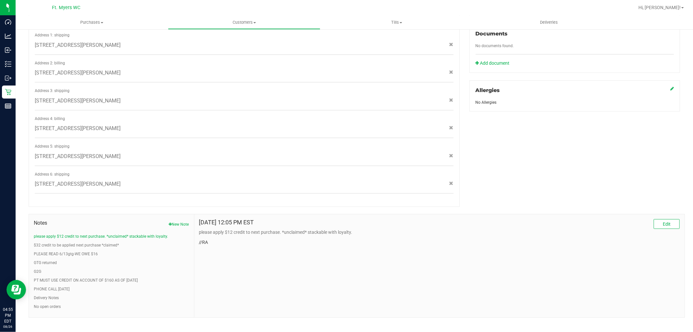
scroll to position [244, 0]
click at [178, 220] on button "New Note" at bounding box center [179, 223] width 20 height 6
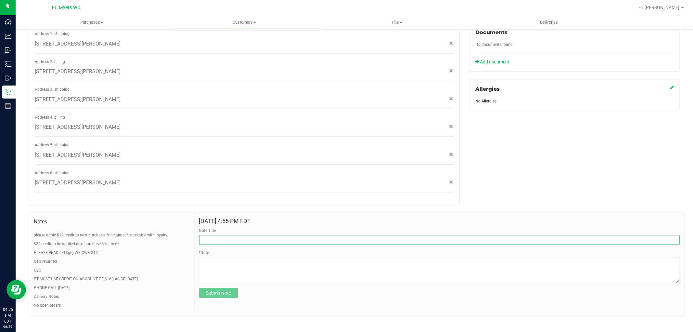
click at [241, 239] on input "Note Title" at bounding box center [439, 240] width 481 height 10
type input "No Showed"
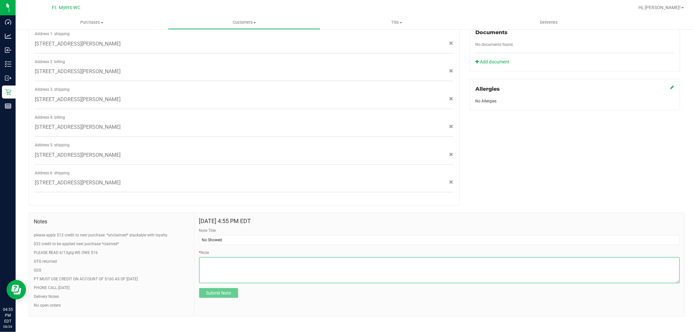
type textarea "s"
click at [356, 257] on textarea "* Note" at bounding box center [439, 270] width 481 height 26
drag, startPoint x: 215, startPoint y: 259, endPoint x: 207, endPoint y: 271, distance: 14.0
click at [207, 271] on textarea "* Note" at bounding box center [439, 270] width 481 height 26
drag, startPoint x: 209, startPoint y: 255, endPoint x: 213, endPoint y: 257, distance: 3.9
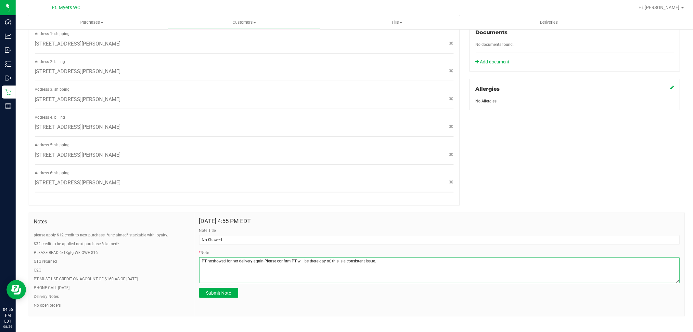
click at [210, 257] on textarea "* Note" at bounding box center [439, 270] width 481 height 26
click at [213, 257] on textarea "* Note" at bounding box center [439, 270] width 481 height 26
click at [212, 257] on textarea "* Note" at bounding box center [439, 270] width 481 height 26
click at [242, 257] on textarea "* Note" at bounding box center [439, 270] width 481 height 26
type textarea "PT no showed for her delivery again-Please confirm PT will be there day of, thi…"
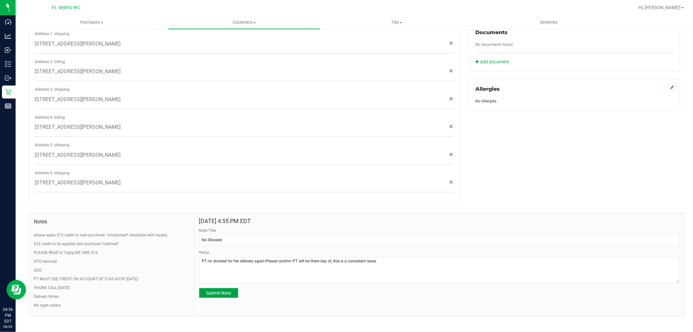
click at [212, 290] on span "Submit Note" at bounding box center [218, 292] width 25 height 5
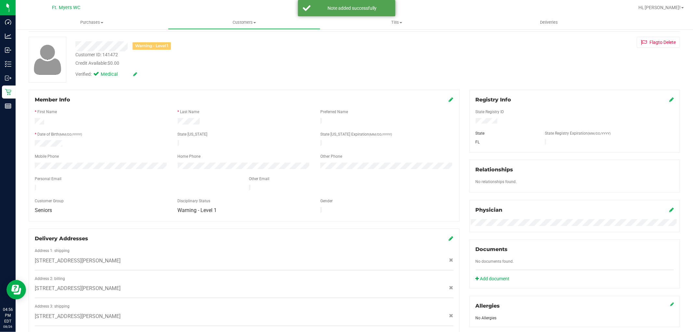
scroll to position [0, 0]
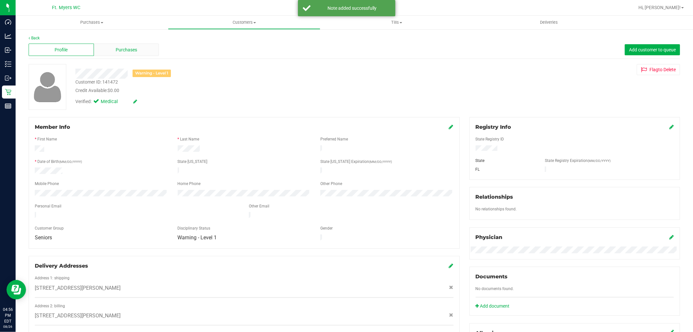
click at [141, 47] on div "Purchases" at bounding box center [126, 50] width 65 height 12
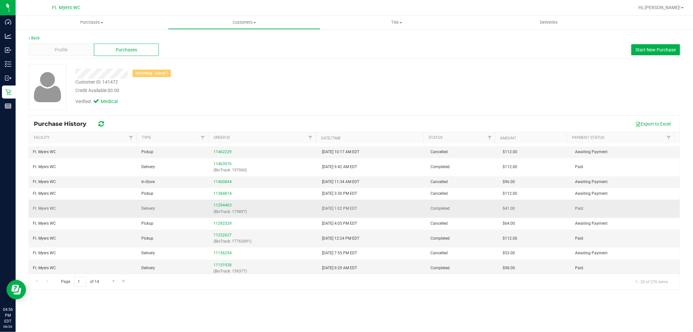
scroll to position [168, 0]
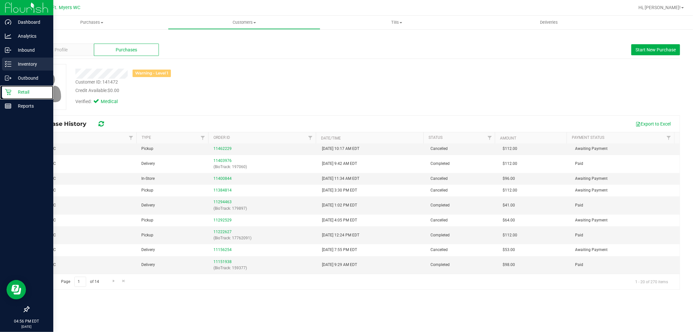
drag, startPoint x: 17, startPoint y: 92, endPoint x: 53, endPoint y: 70, distance: 42.0
click at [17, 92] on p "Retail" at bounding box center [30, 92] width 39 height 8
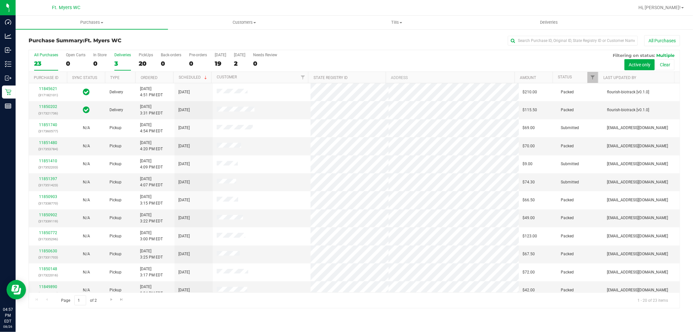
click at [124, 68] on label "Deliveries 3" at bounding box center [122, 62] width 17 height 18
click at [0, 0] on input "Deliveries 3" at bounding box center [0, 0] width 0 height 0
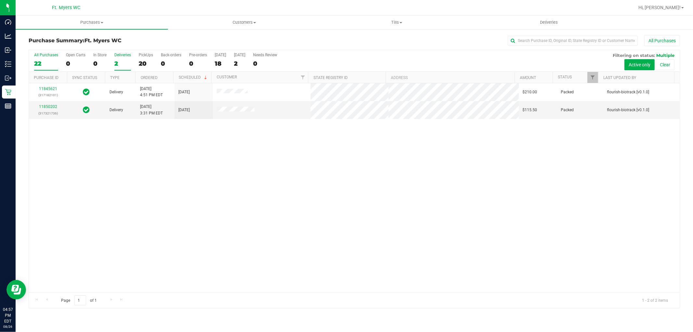
click at [54, 60] on div "22" at bounding box center [46, 63] width 24 height 7
click at [0, 0] on input "All Purchases 22" at bounding box center [0, 0] width 0 height 0
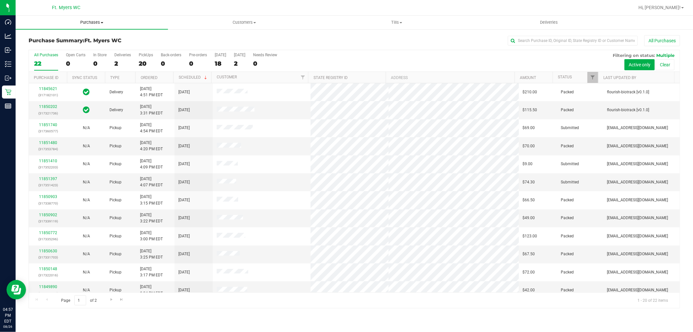
click at [109, 25] on uib-tab-heading "Purchases Summary of purchases Fulfillment All purchases" at bounding box center [92, 23] width 152 height 14
click at [109, 47] on li "Fulfillment" at bounding box center [92, 47] width 152 height 8
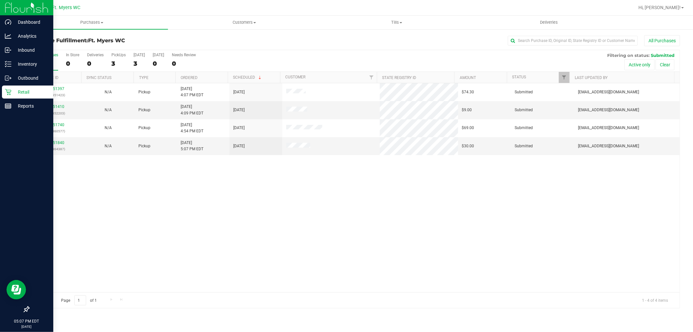
click at [30, 89] on p "Retail" at bounding box center [30, 92] width 39 height 8
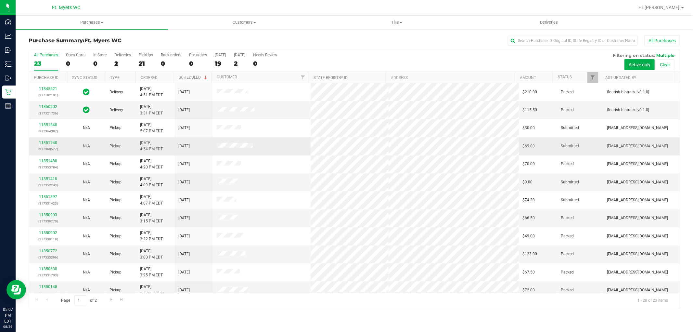
click at [199, 140] on td "[DATE]" at bounding box center [194, 146] width 38 height 18
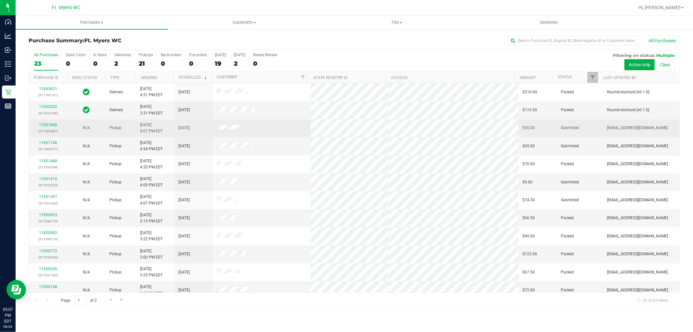
click at [175, 130] on td "[DATE]" at bounding box center [194, 128] width 38 height 18
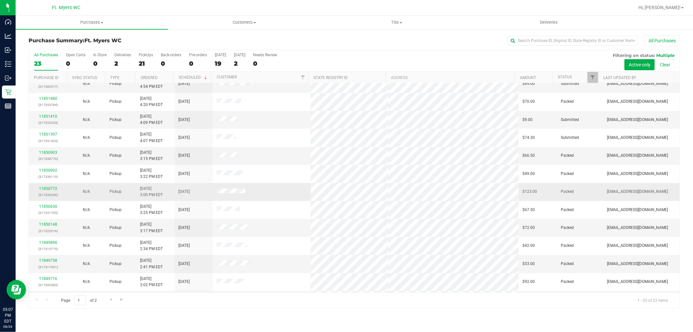
scroll to position [151, 0]
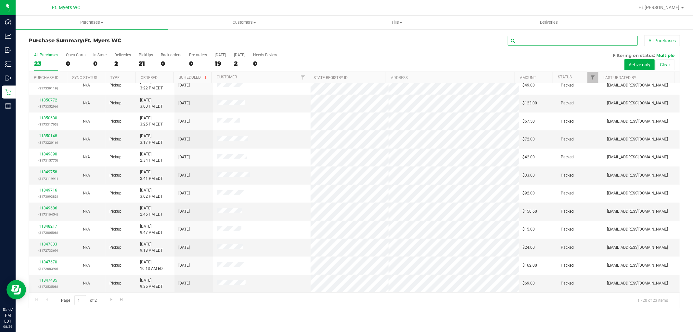
click at [564, 45] on input "text" at bounding box center [573, 41] width 130 height 10
type input "x"
type input "derek"
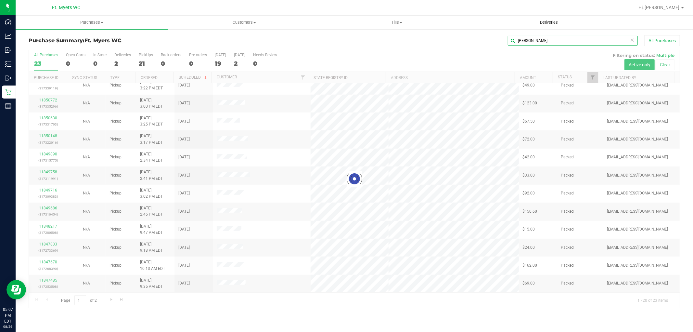
scroll to position [0, 0]
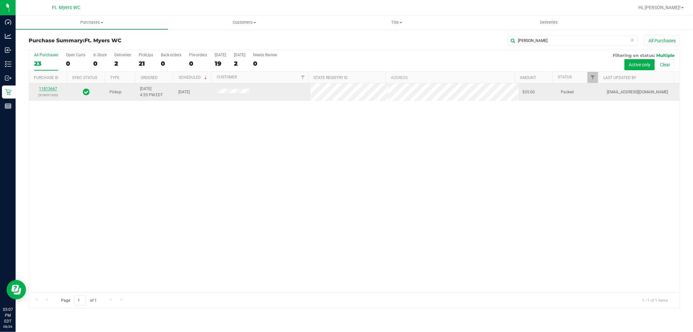
click at [54, 90] on link "11813667" at bounding box center [48, 88] width 18 height 5
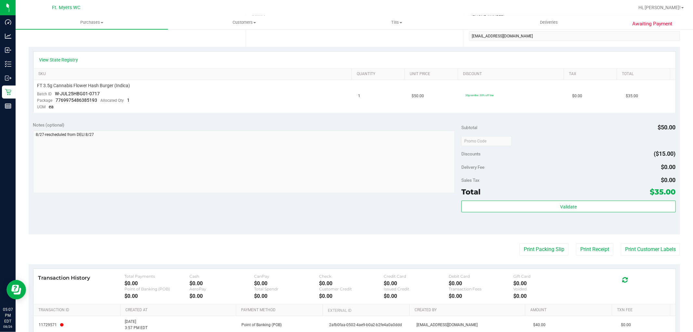
scroll to position [202, 0]
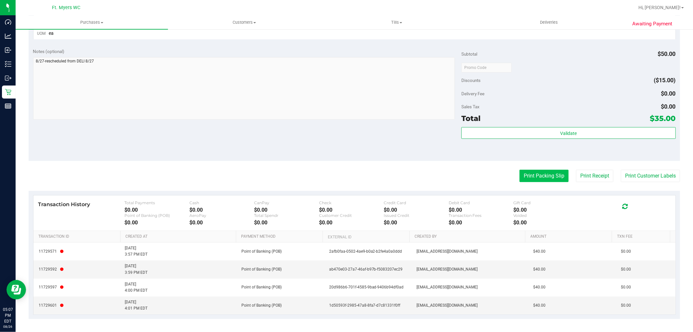
click at [553, 170] on button "Print Packing Slip" at bounding box center [544, 176] width 49 height 12
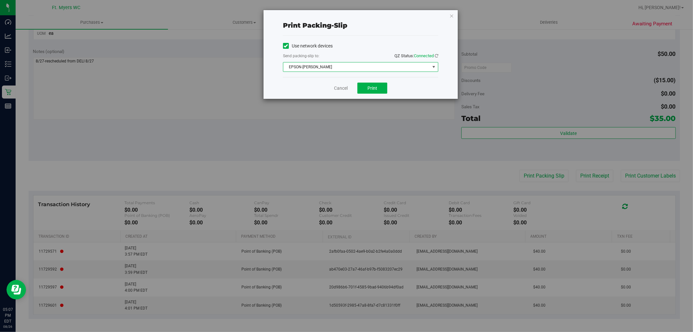
click at [353, 63] on span "EPSON-BEN-KING" at bounding box center [356, 66] width 147 height 9
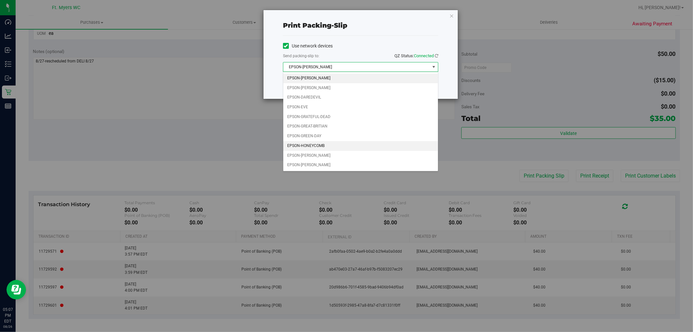
click at [319, 150] on li "EPSON-HONEYCOMB" at bounding box center [360, 146] width 155 height 10
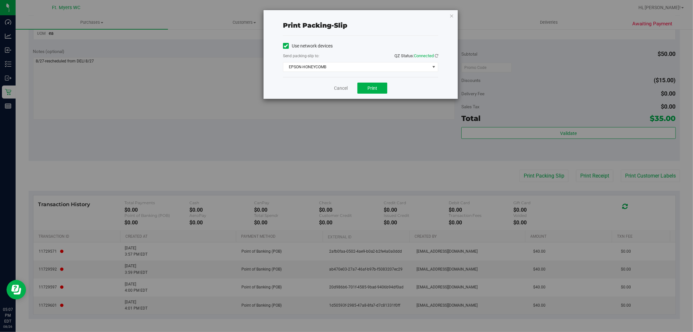
click at [366, 102] on div "Print packing-slip Use network devices Send packing-slip to: QZ Status: Connect…" at bounding box center [349, 166] width 698 height 332
click at [368, 89] on span "Print" at bounding box center [373, 87] width 10 height 5
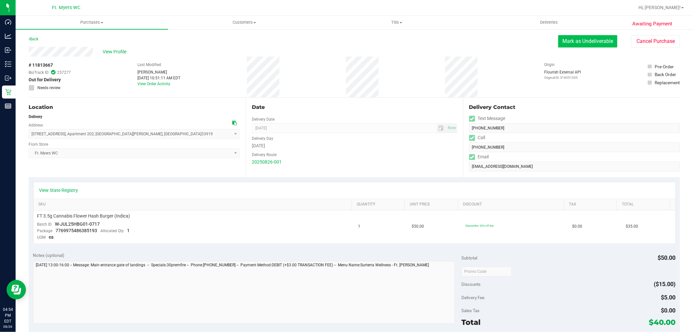
click at [566, 43] on button "Mark as Undeliverable" at bounding box center [587, 41] width 59 height 12
click at [592, 45] on button "Mark as Packed" at bounding box center [593, 41] width 49 height 12
click at [594, 41] on button "Send Back to Created" at bounding box center [589, 41] width 58 height 12
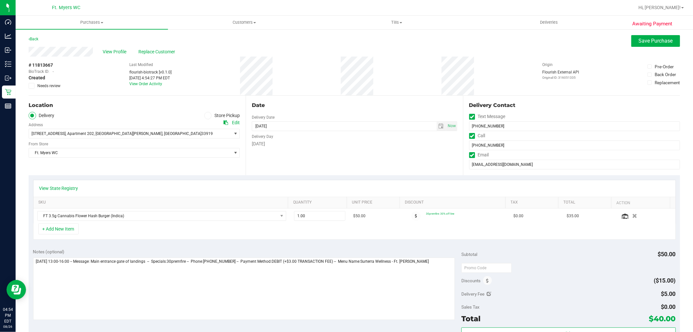
click at [206, 115] on icon at bounding box center [208, 115] width 4 height 0
click at [0, 0] on input "Store Pickup" at bounding box center [0, 0] width 0 height 0
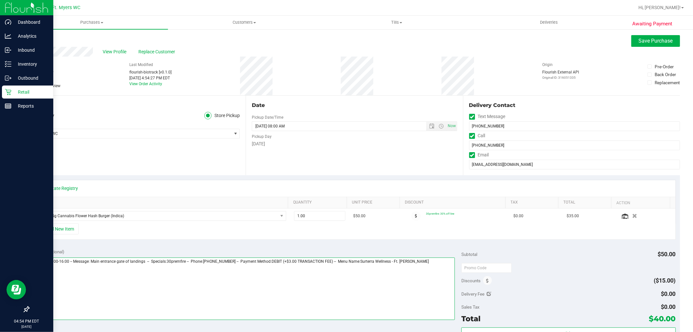
drag, startPoint x: 96, startPoint y: 262, endPoint x: 0, endPoint y: 258, distance: 95.9
click at [0, 258] on div "Dashboard Analytics Inbound Inventory Outbound Retail Reports 04:54 PM EDT [DAT…" at bounding box center [346, 166] width 693 height 332
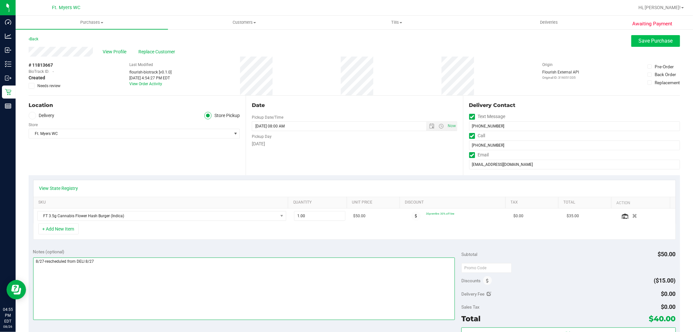
type textarea "8/27-rescheduled from DELI 8/27"
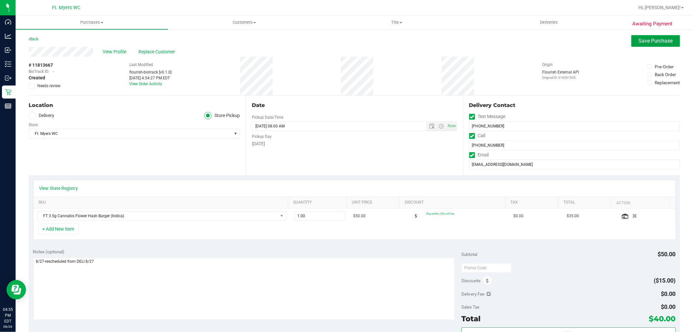
click at [662, 41] on span "Save Purchase" at bounding box center [656, 41] width 34 height 6
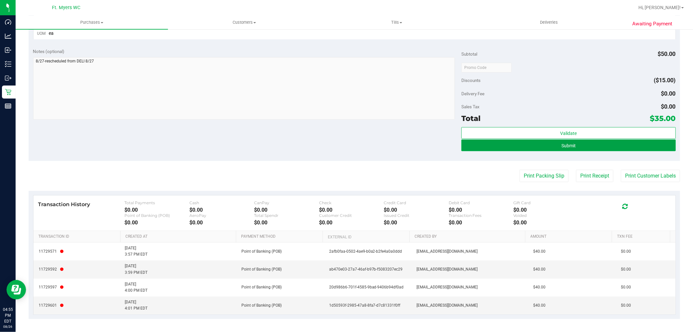
click at [571, 147] on button "Submit" at bounding box center [568, 145] width 214 height 12
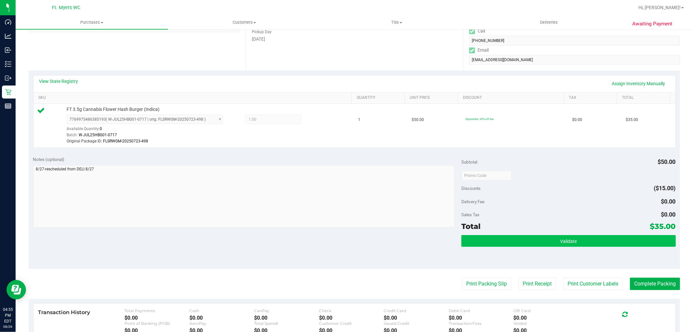
scroll to position [144, 0]
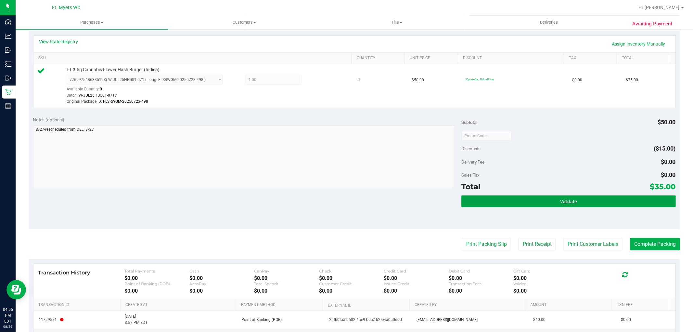
click at [603, 198] on button "Validate" at bounding box center [568, 201] width 214 height 12
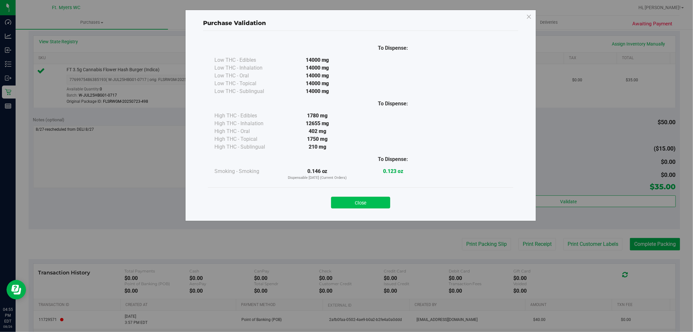
click at [363, 202] on button "Close" at bounding box center [360, 203] width 59 height 12
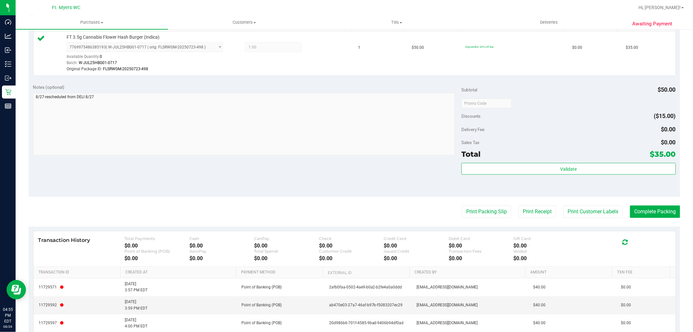
scroll to position [213, 0]
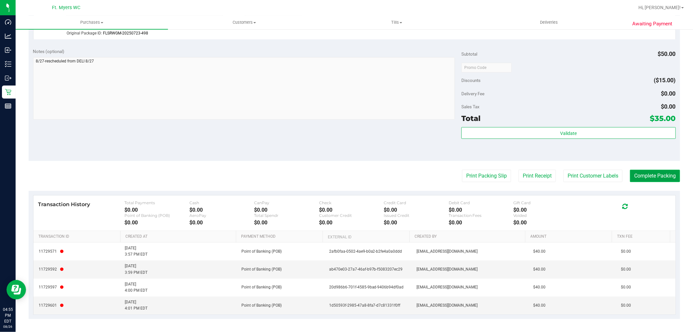
click at [648, 178] on button "Complete Packing" at bounding box center [655, 176] width 50 height 12
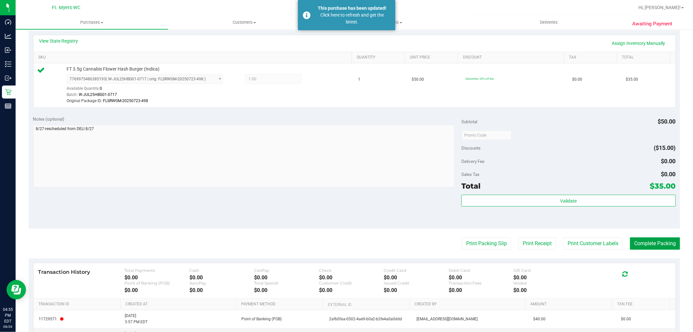
scroll to position [0, 0]
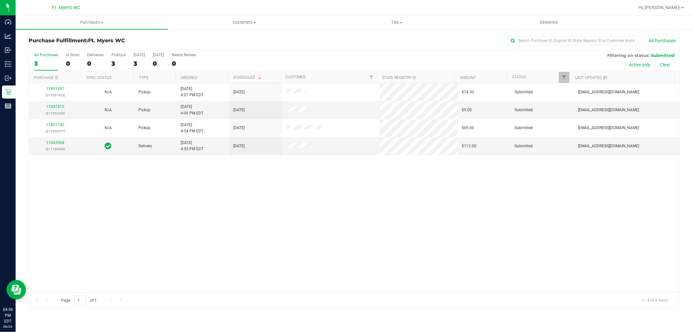
click at [41, 63] on div "3" at bounding box center [46, 63] width 24 height 7
click at [0, 0] on input "All Purchases 3" at bounding box center [0, 0] width 0 height 0
click at [51, 143] on link "11843968" at bounding box center [55, 142] width 18 height 5
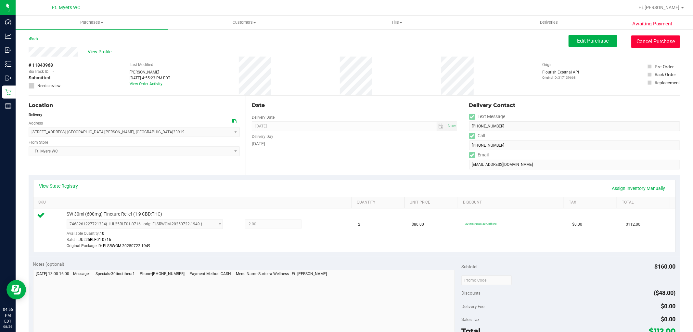
click at [658, 39] on button "Cancel Purchase" at bounding box center [655, 41] width 49 height 12
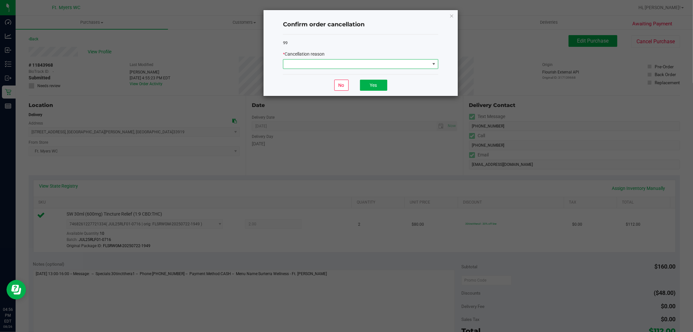
click at [352, 67] on span at bounding box center [356, 63] width 147 height 9
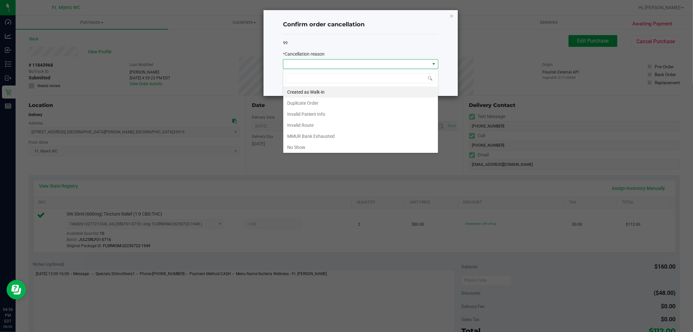
scroll to position [10, 155]
click at [306, 147] on li "No Show" at bounding box center [360, 147] width 155 height 11
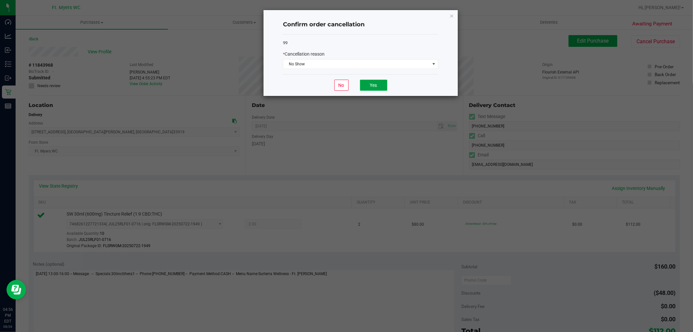
click at [362, 84] on button "Yes" at bounding box center [373, 85] width 27 height 11
